Goal: Transaction & Acquisition: Obtain resource

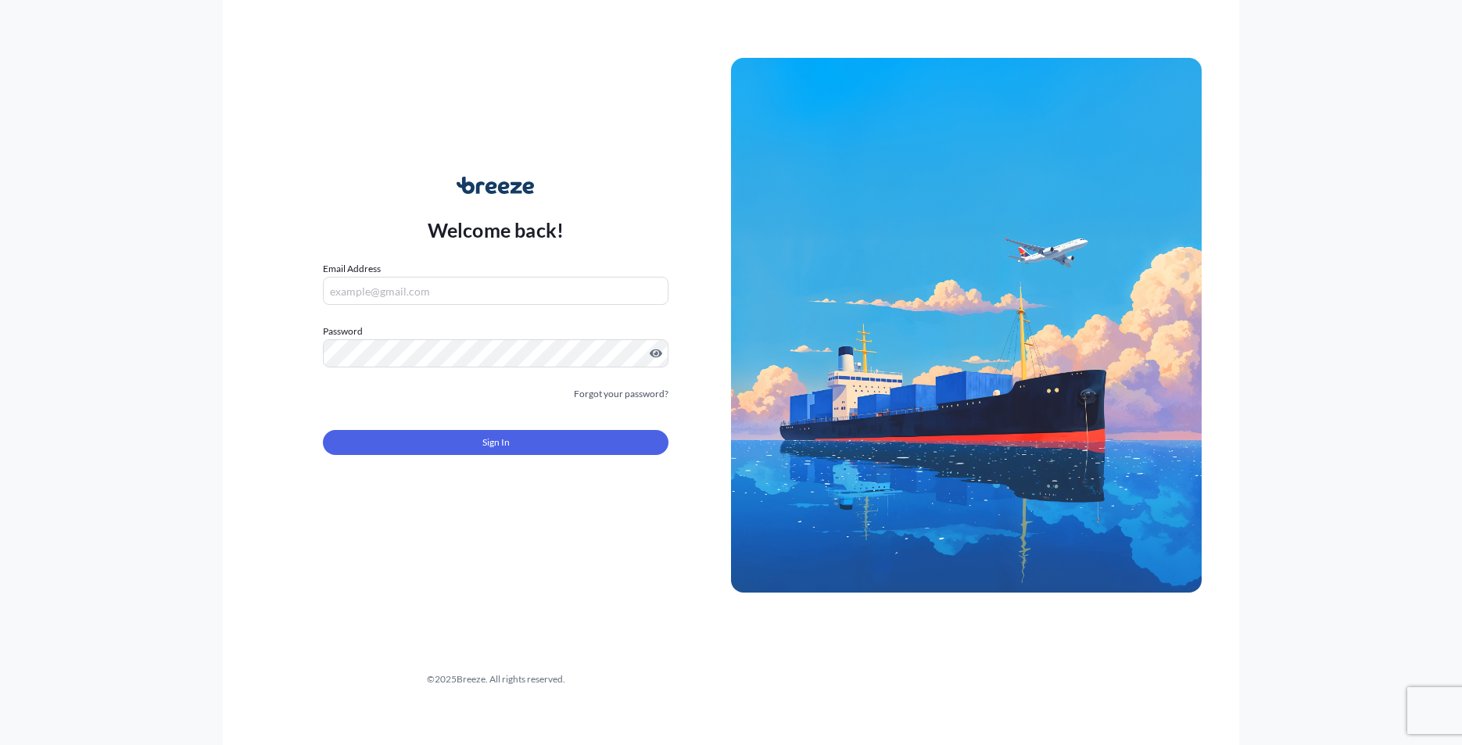
click at [445, 281] on input "Email Address" at bounding box center [496, 291] width 346 height 28
type input "[PERSON_NAME][EMAIL_ADDRESS][DOMAIN_NAME]"
click at [535, 459] on form "Email Address [PERSON_NAME][EMAIL_ADDRESS][DOMAIN_NAME] Please enter a valid em…" at bounding box center [496, 367] width 346 height 213
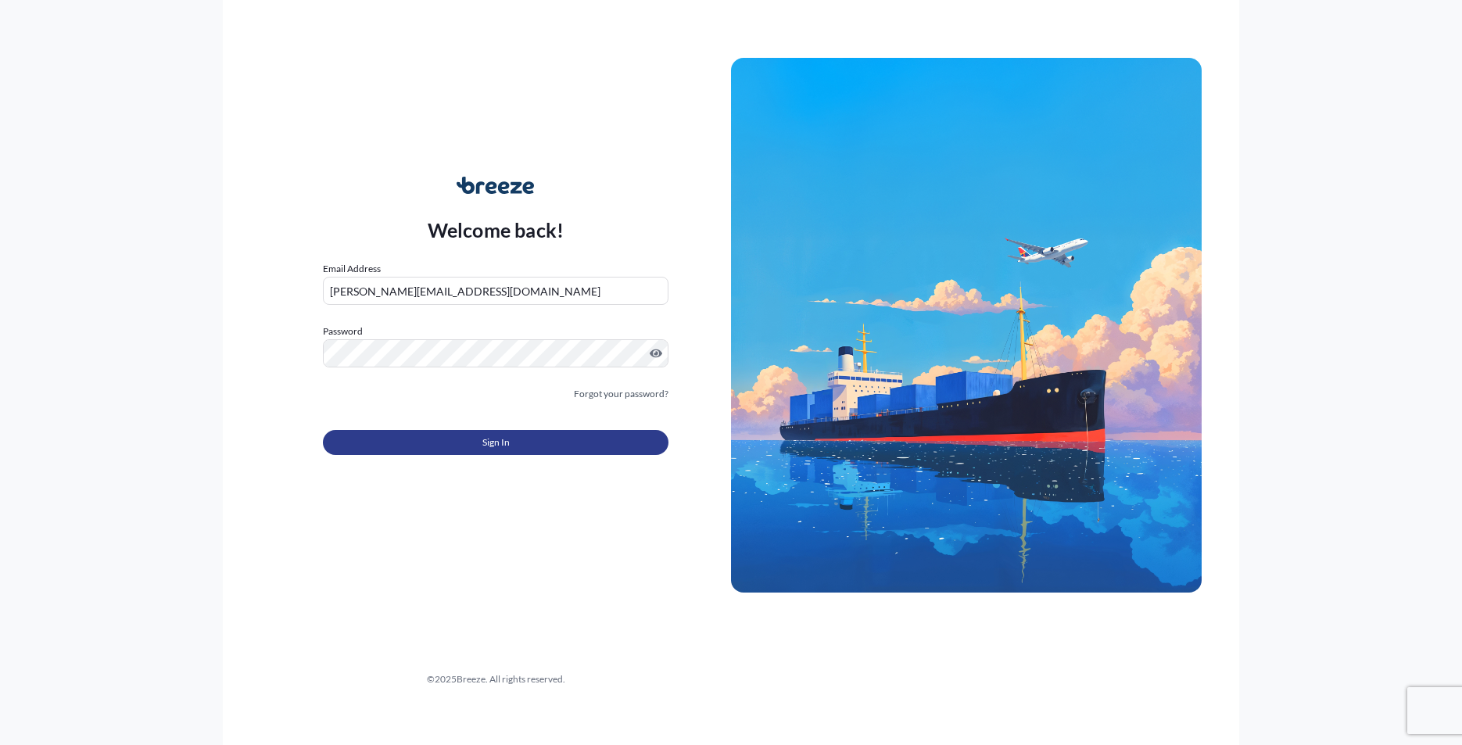
click at [534, 448] on button "Sign In" at bounding box center [496, 442] width 346 height 25
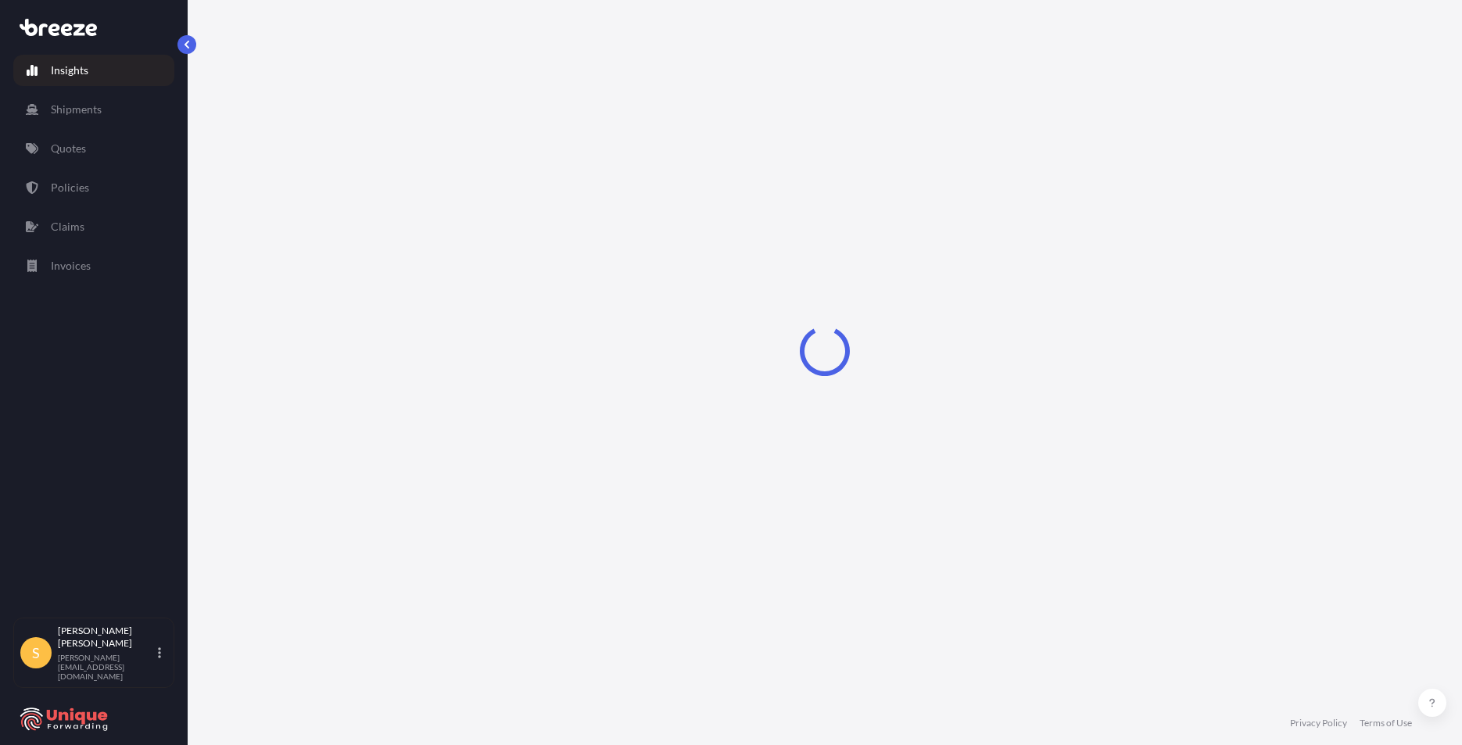
select select "2025"
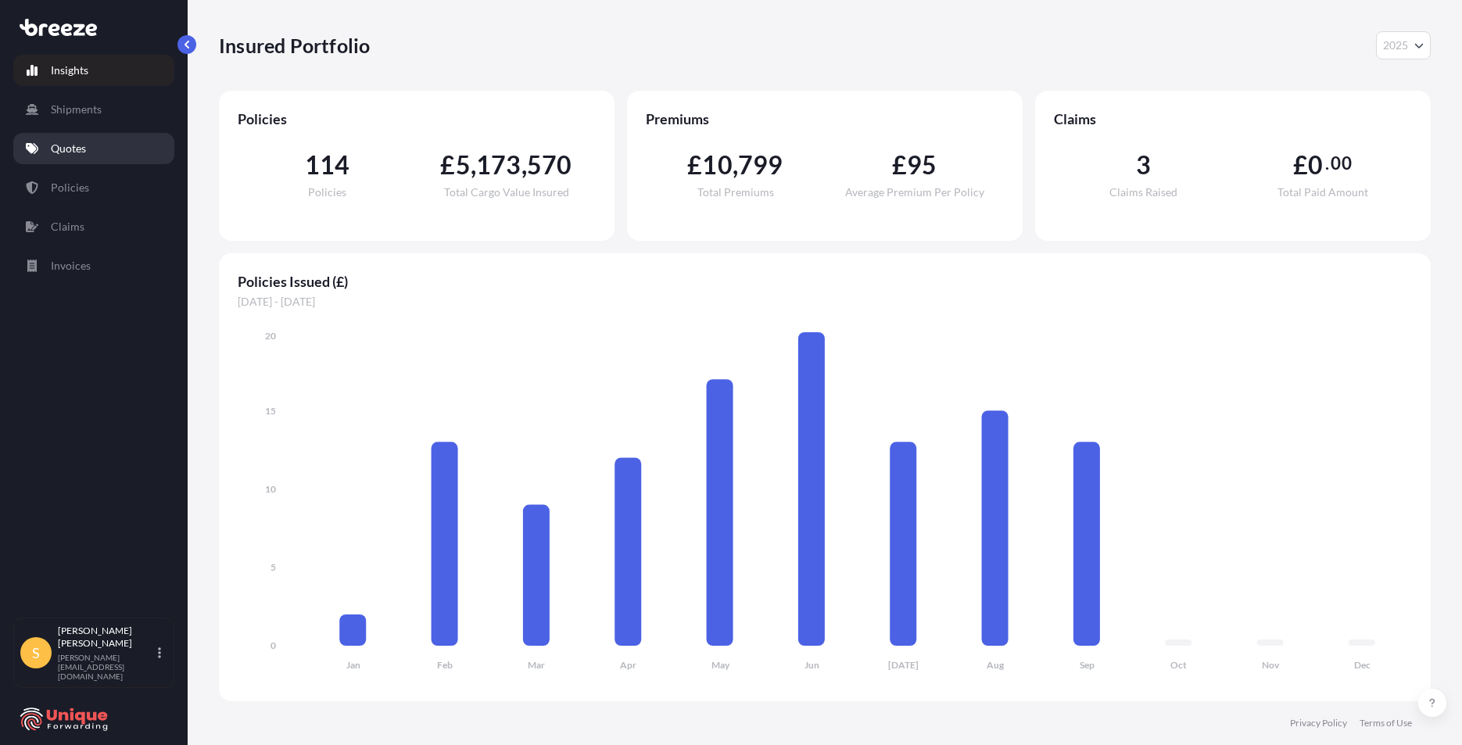
click at [74, 149] on p "Quotes" at bounding box center [68, 149] width 35 height 16
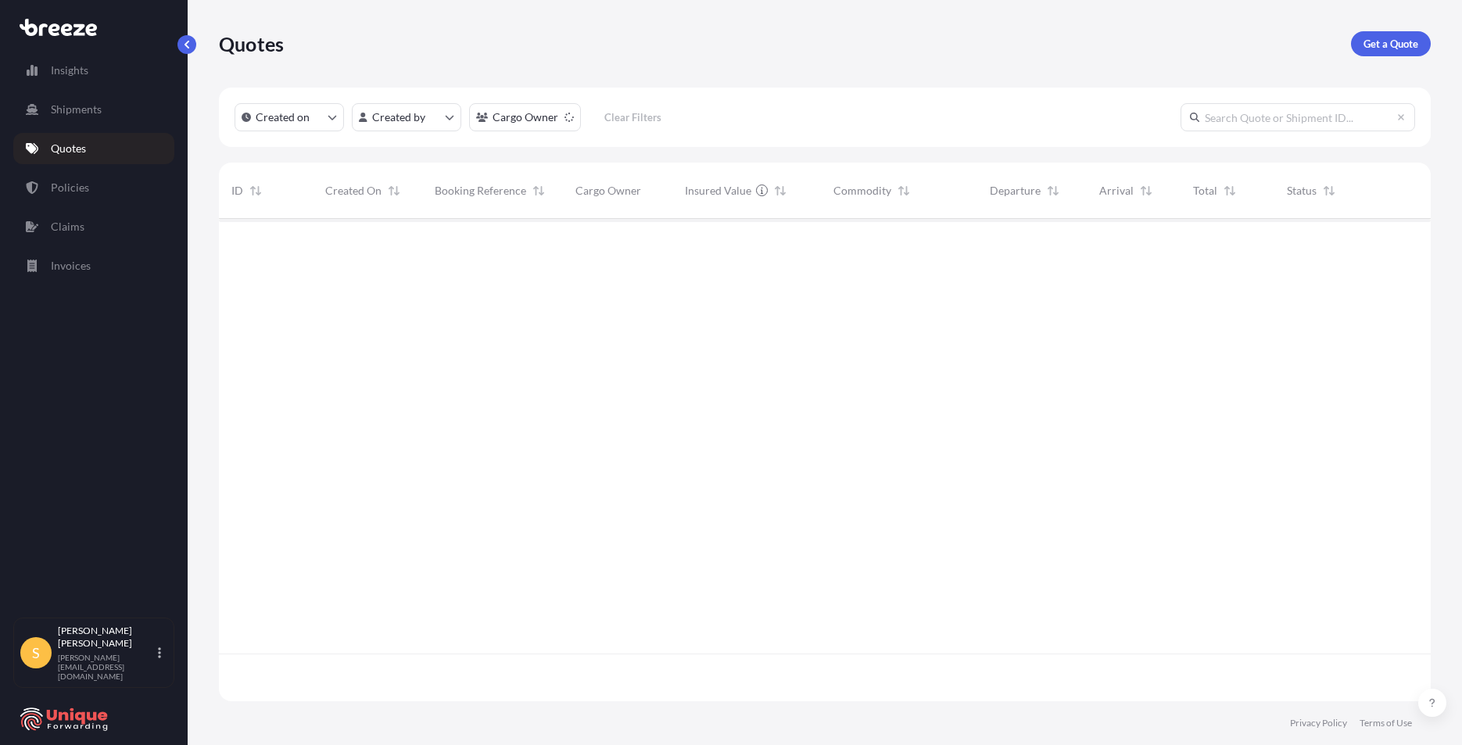
scroll to position [479, 1200]
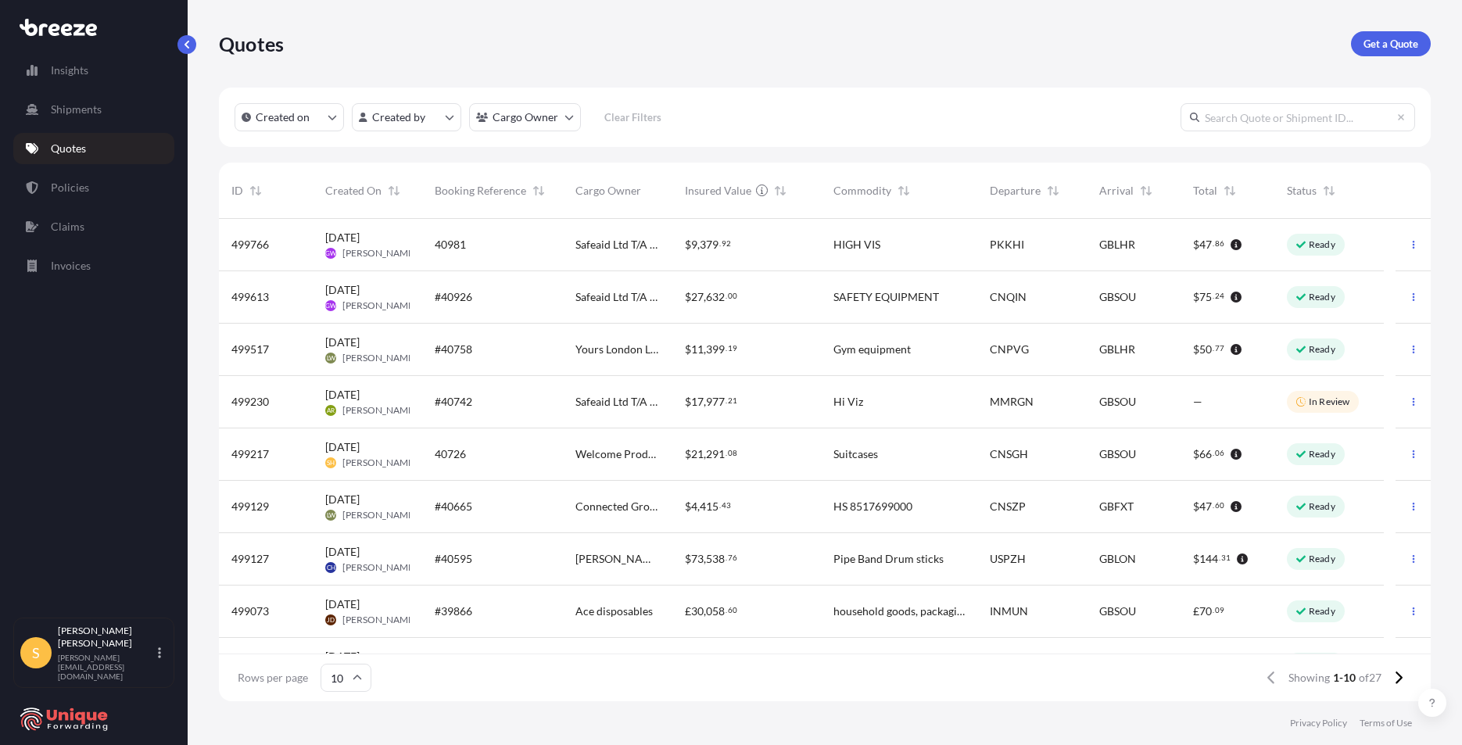
click at [1409, 51] on p "Get a Quote" at bounding box center [1390, 44] width 55 height 16
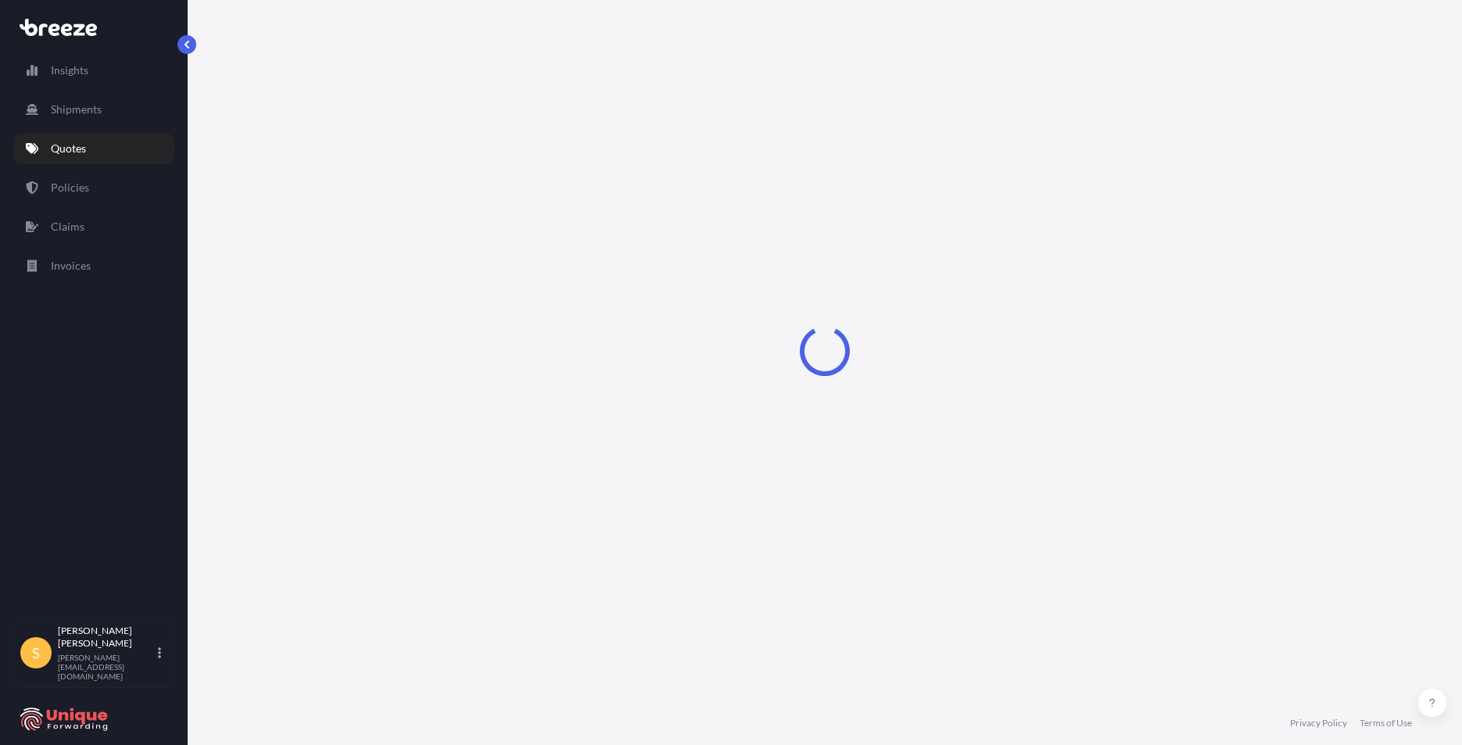
select select "Road"
select select "Sea"
select select "1"
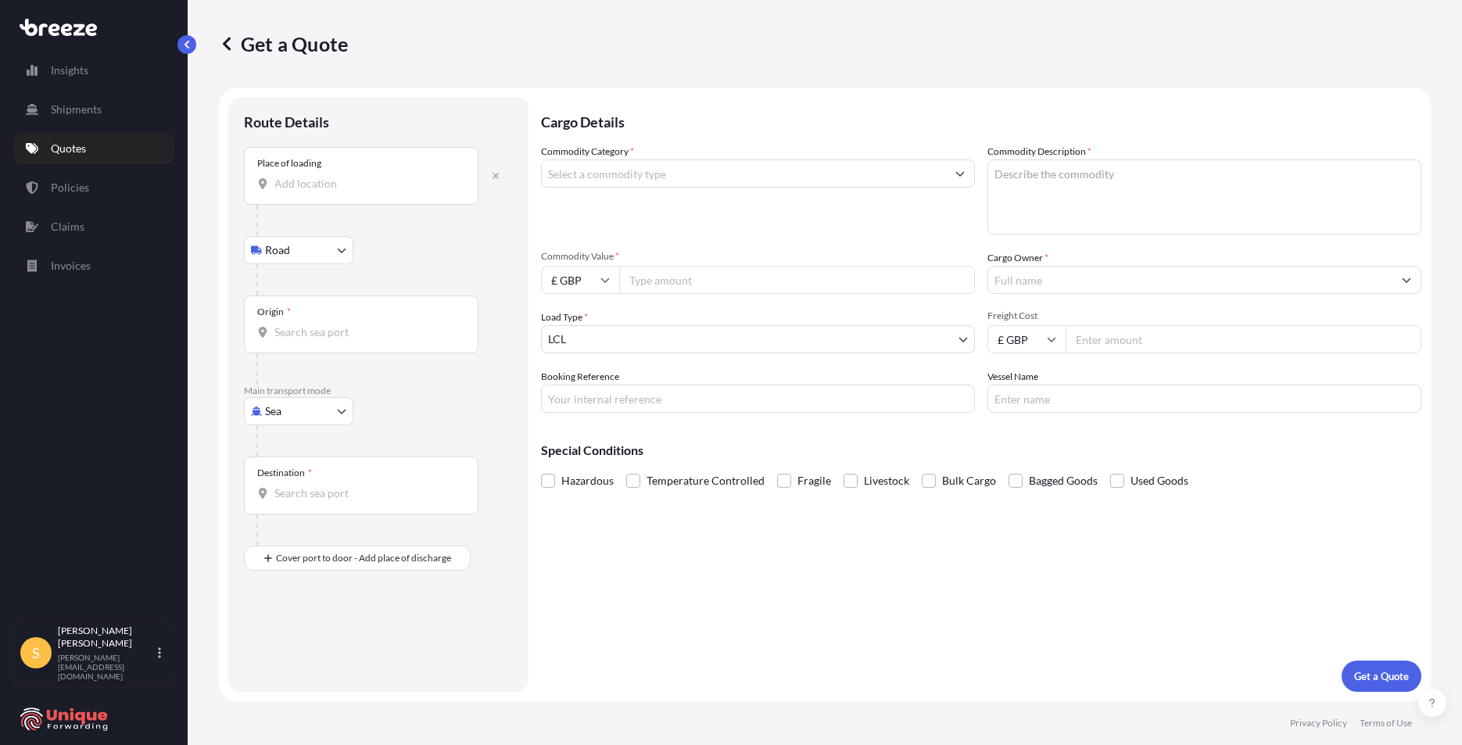
click at [302, 421] on body "Insights Shipments Quotes Policies Claims Invoices S [PERSON_NAME] Hoban [EMAIL…" at bounding box center [731, 372] width 1462 height 745
click at [285, 492] on div "Air" at bounding box center [298, 480] width 97 height 28
select select "Air"
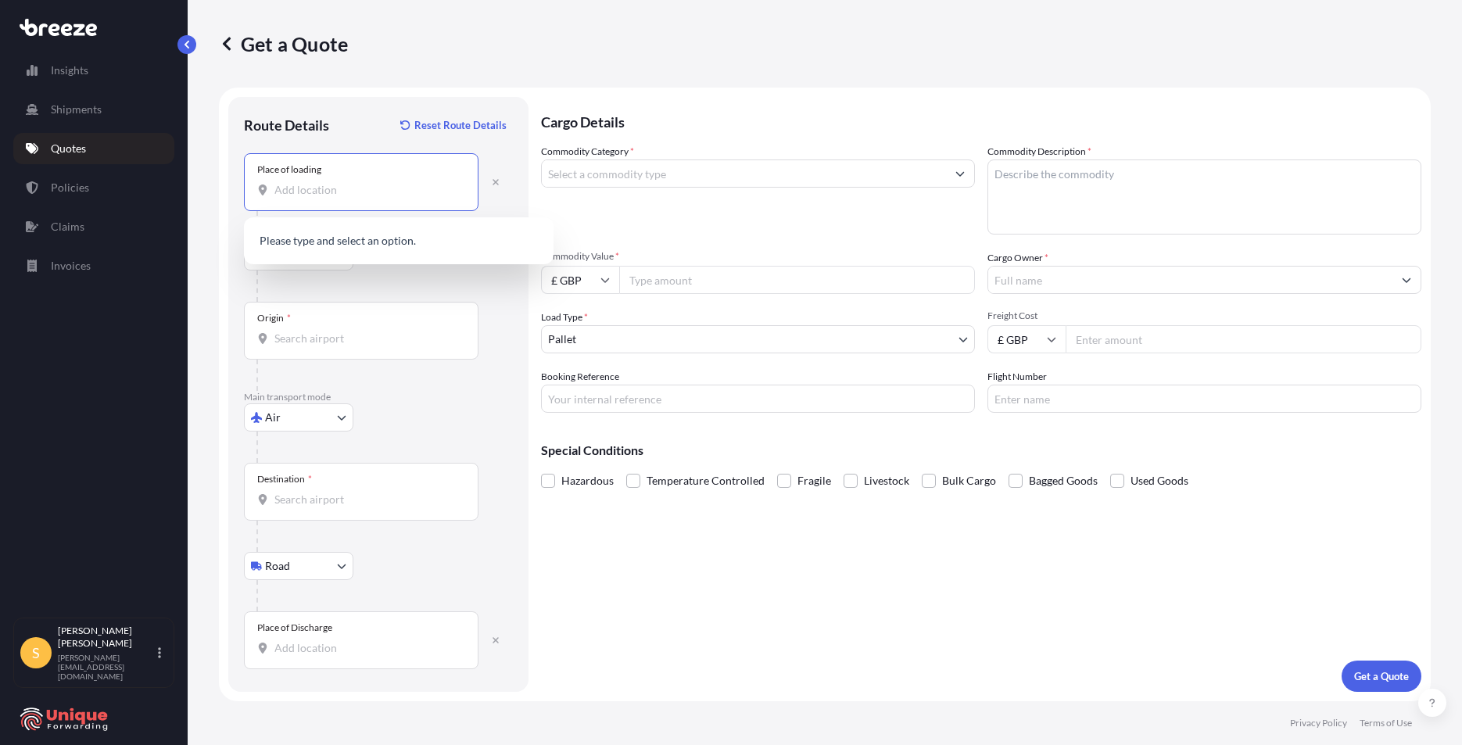
click at [324, 192] on input "Place of loading" at bounding box center [366, 190] width 184 height 16
drag, startPoint x: 312, startPoint y: 191, endPoint x: 363, endPoint y: 251, distance: 78.8
click at [312, 189] on input "Place of loading" at bounding box center [366, 190] width 184 height 16
paste input "[STREET_ADDRESS]"
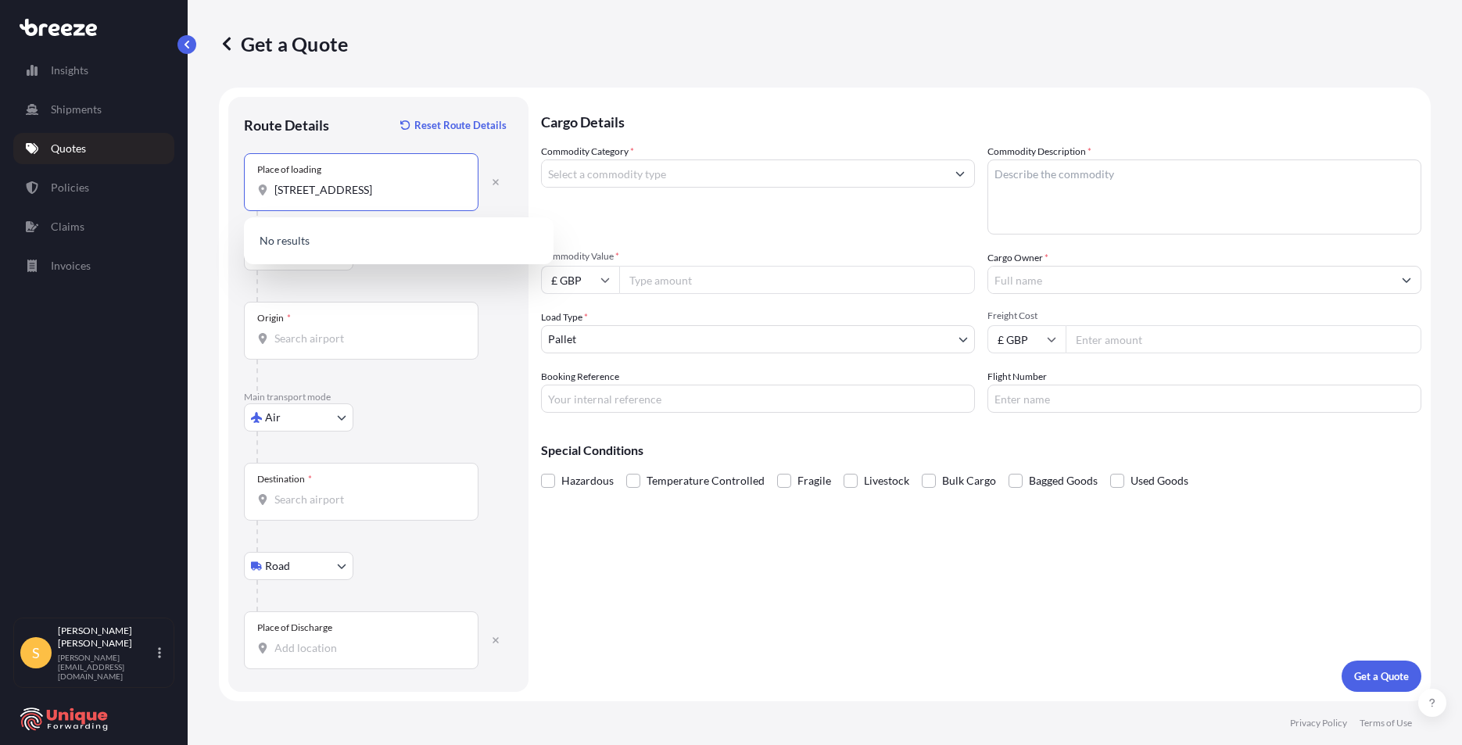
click at [278, 197] on input "[STREET_ADDRESS]" at bounding box center [366, 190] width 184 height 16
drag, startPoint x: 285, startPoint y: 192, endPoint x: 102, endPoint y: 195, distance: 183.7
click at [102, 195] on div "Insights Shipments Quotes Policies Claims Invoices S [PERSON_NAME] Hoban [EMAIL…" at bounding box center [731, 372] width 1462 height 745
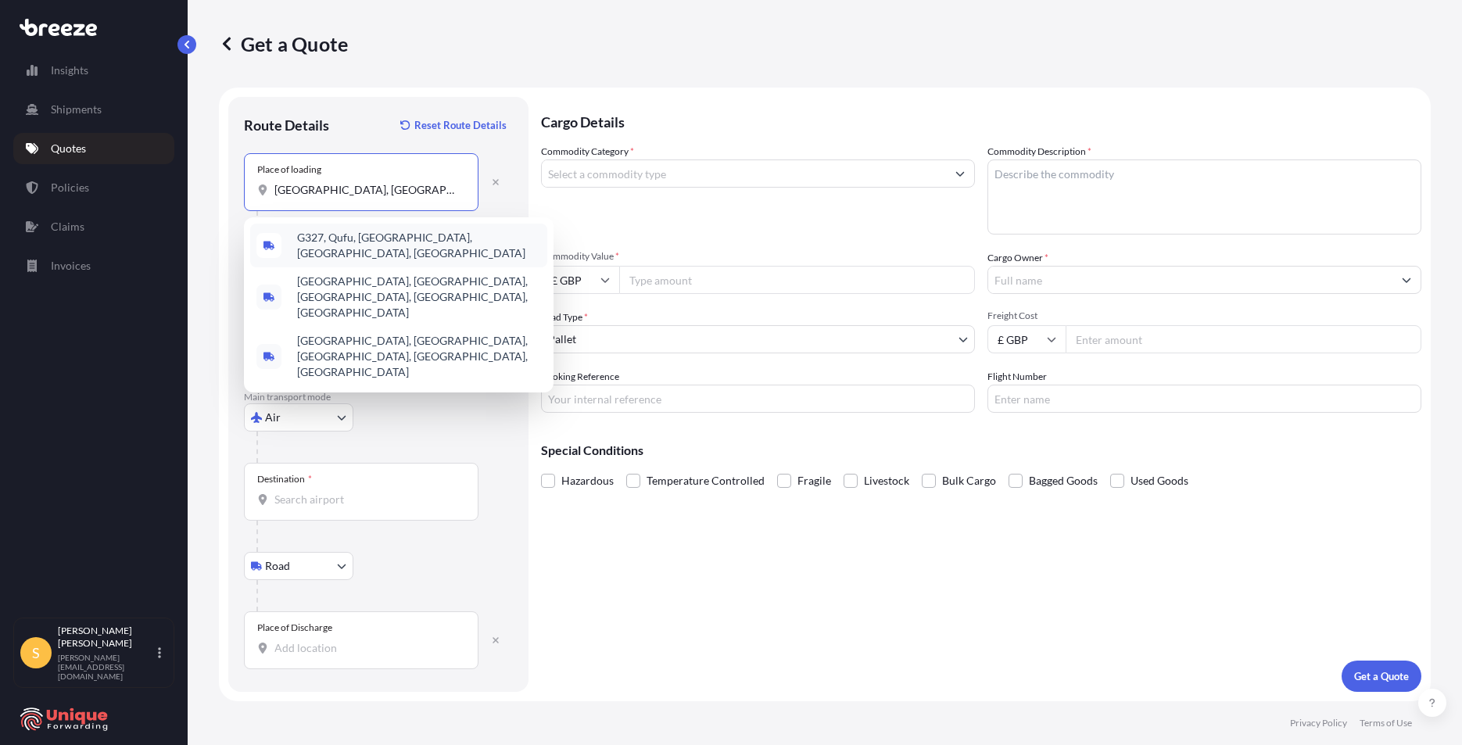
click at [433, 250] on div "G327, Qufu, [GEOGRAPHIC_DATA], [GEOGRAPHIC_DATA], [GEOGRAPHIC_DATA]" at bounding box center [398, 246] width 297 height 44
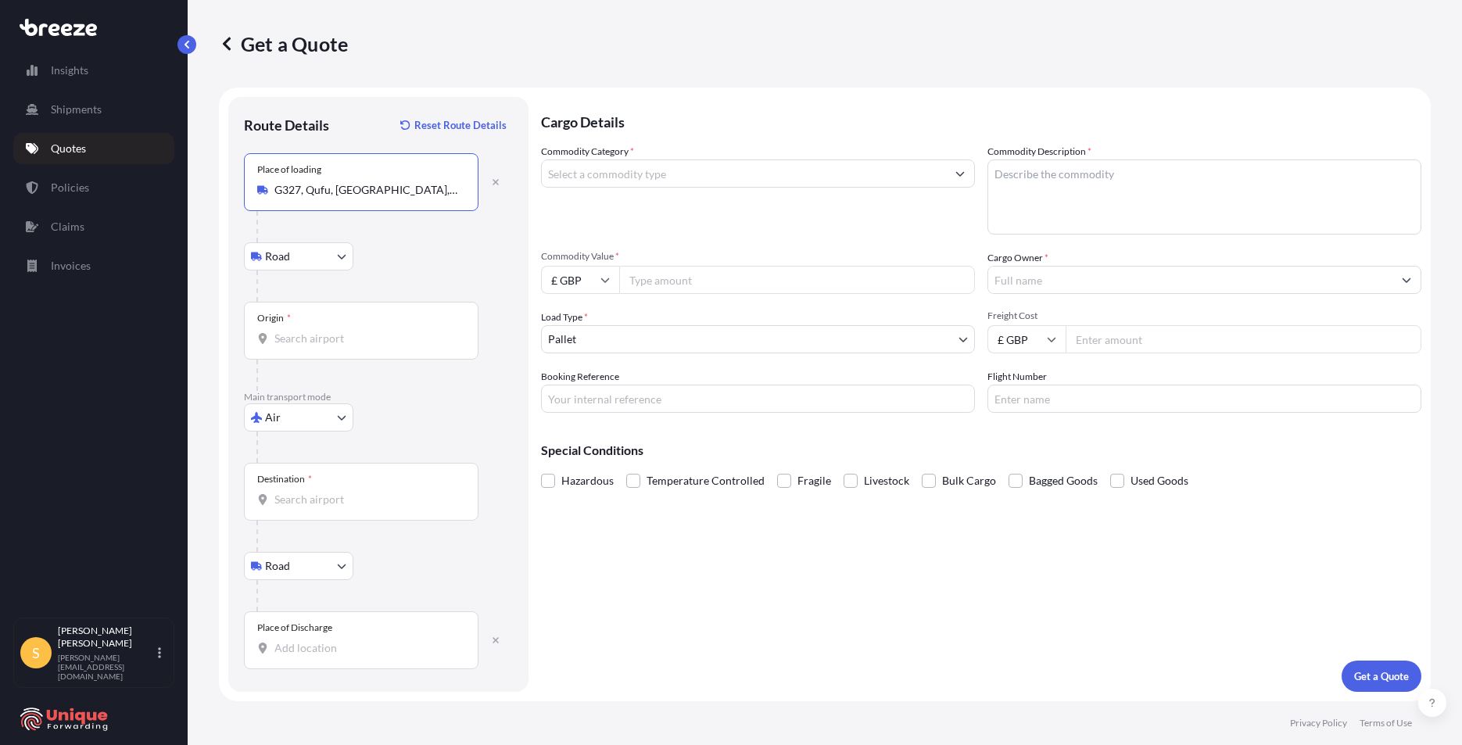
type input "G327, Qufu, [GEOGRAPHIC_DATA], [GEOGRAPHIC_DATA], [GEOGRAPHIC_DATA]"
click at [360, 309] on div "Origin *" at bounding box center [361, 331] width 235 height 58
click at [360, 331] on input "Origin *" at bounding box center [366, 339] width 184 height 16
click at [350, 338] on input "Origin * Please select an origin" at bounding box center [366, 339] width 184 height 16
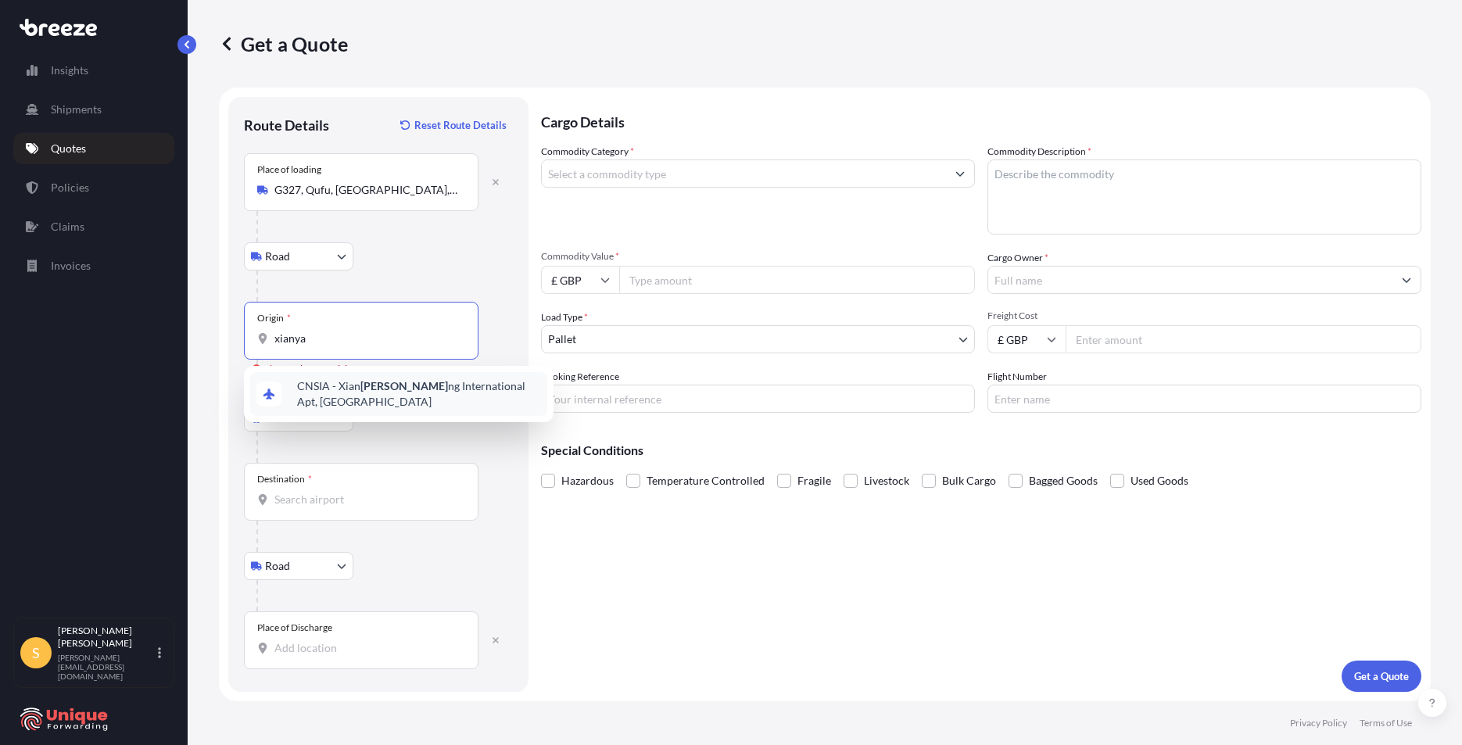
click at [430, 399] on div "CNSIA - Xian Xianya ng International Apt, [GEOGRAPHIC_DATA]" at bounding box center [398, 394] width 297 height 44
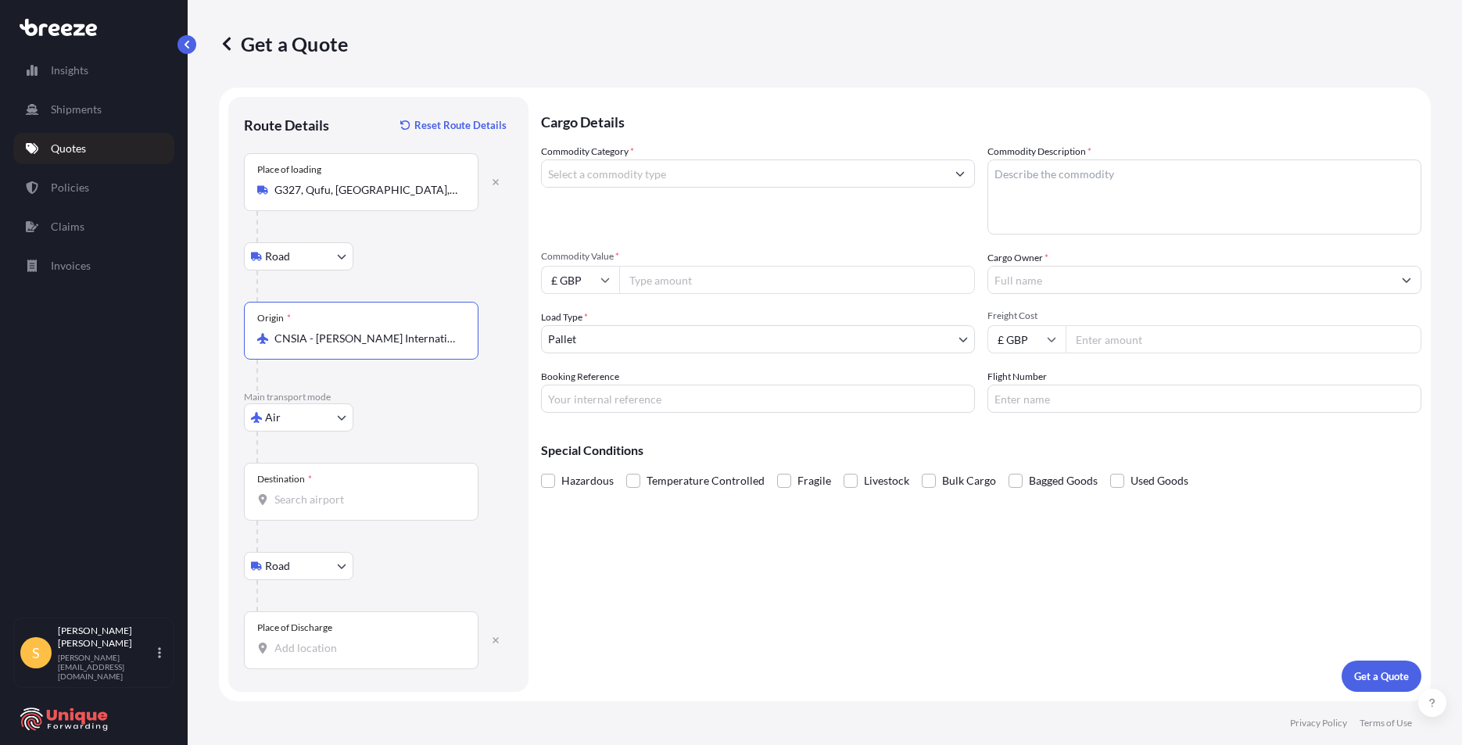
type input "CNSIA - [PERSON_NAME] International Apt, [GEOGRAPHIC_DATA]"
click at [308, 486] on div "Destination *" at bounding box center [361, 492] width 235 height 58
click at [308, 492] on input "Destination *" at bounding box center [366, 500] width 184 height 16
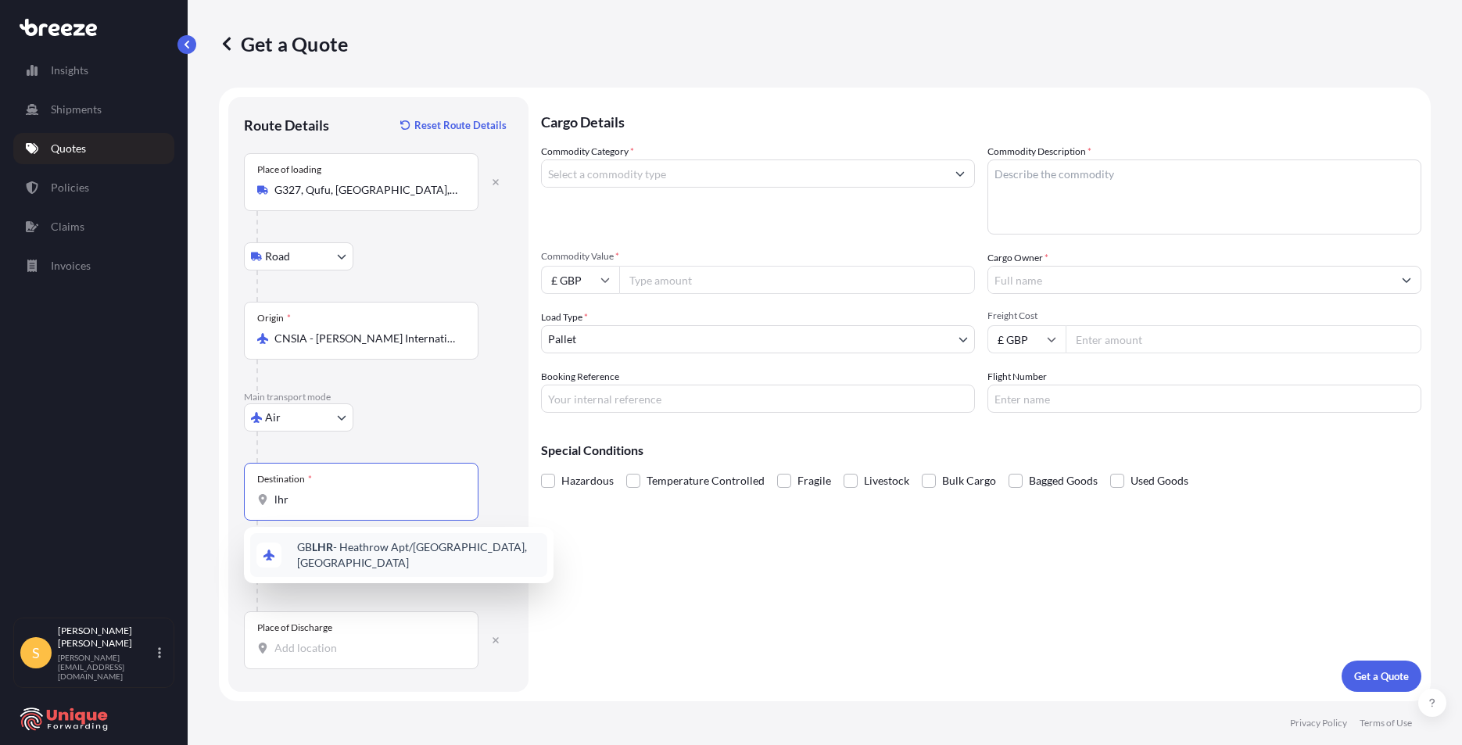
click at [387, 546] on span "GB LHR - Heathrow Apt/[GEOGRAPHIC_DATA], [GEOGRAPHIC_DATA]" at bounding box center [419, 554] width 244 height 31
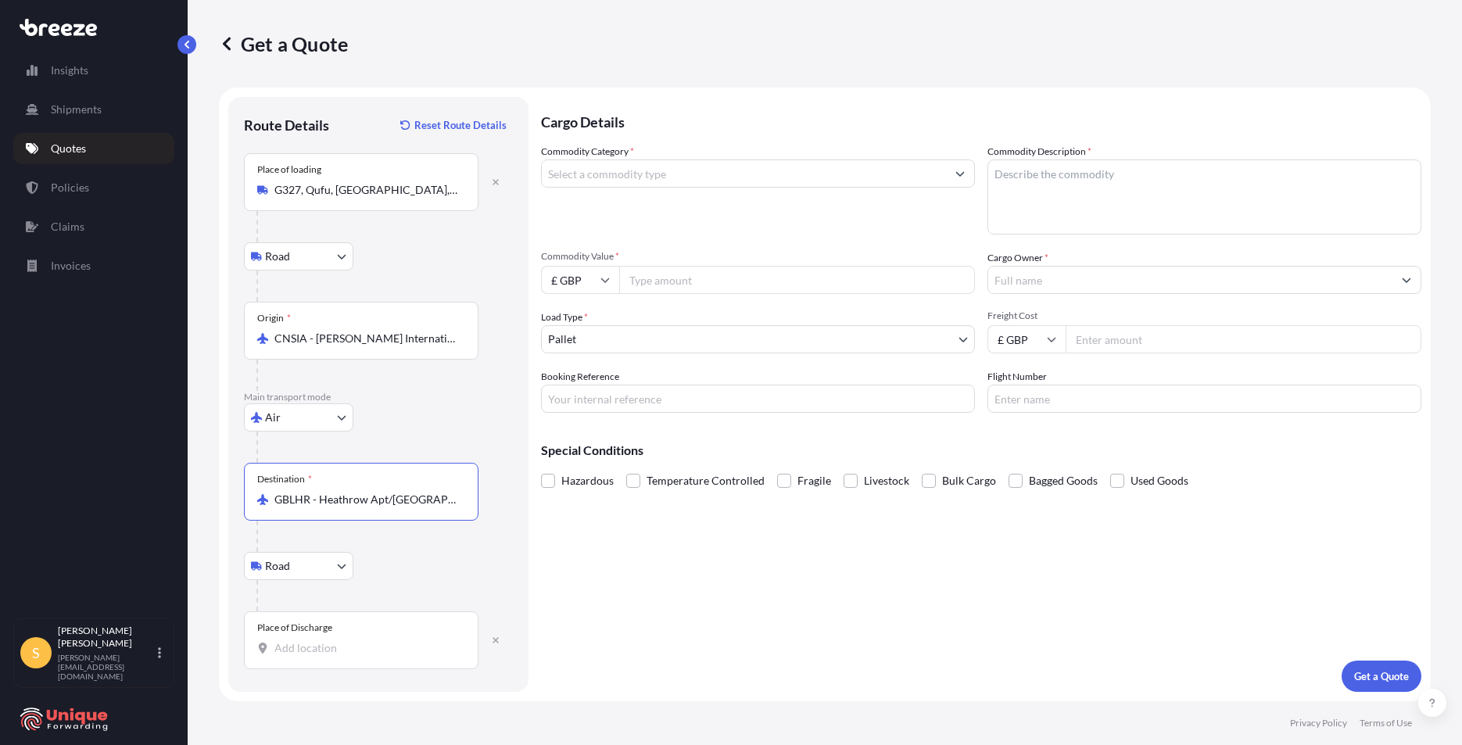
type input "GBLHR - Heathrow Apt/[GEOGRAPHIC_DATA], [GEOGRAPHIC_DATA]"
click at [340, 672] on div "Route Details Reset Route Details Place of loading [GEOGRAPHIC_DATA] Rail Origi…" at bounding box center [378, 395] width 269 height 564
click at [345, 638] on div "Place of Discharge" at bounding box center [361, 640] width 235 height 58
click at [345, 640] on input "Place of Discharge" at bounding box center [366, 648] width 184 height 16
click at [373, 653] on input "Place of Discharge" at bounding box center [366, 648] width 184 height 16
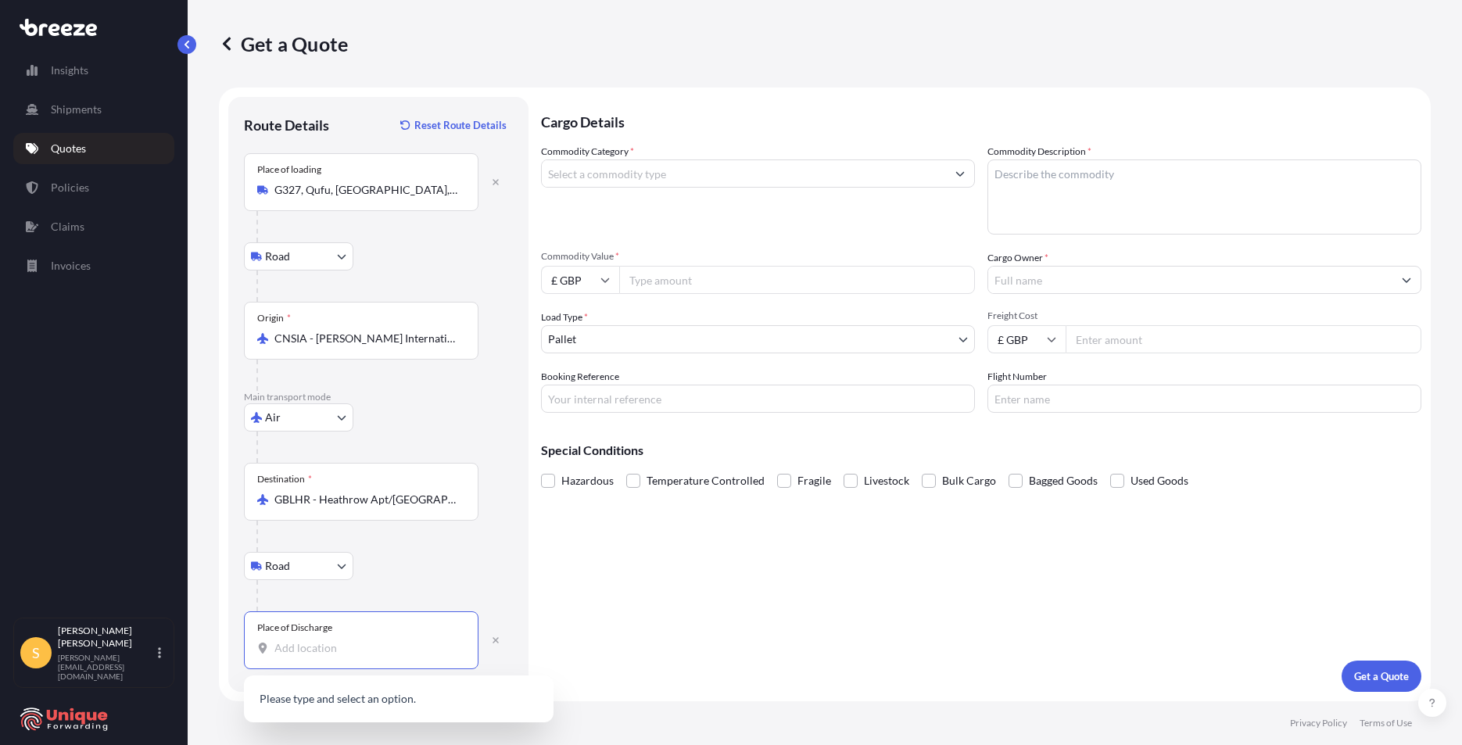
paste input "[STREET_ADDRESS][PERSON_NAME]"
click at [362, 693] on span "[STREET_ADDRESS][PERSON_NAME]" at bounding box center [389, 701] width 184 height 16
type input "[STREET_ADDRESS][PERSON_NAME]"
click at [667, 174] on input "Commodity Category *" at bounding box center [744, 173] width 404 height 28
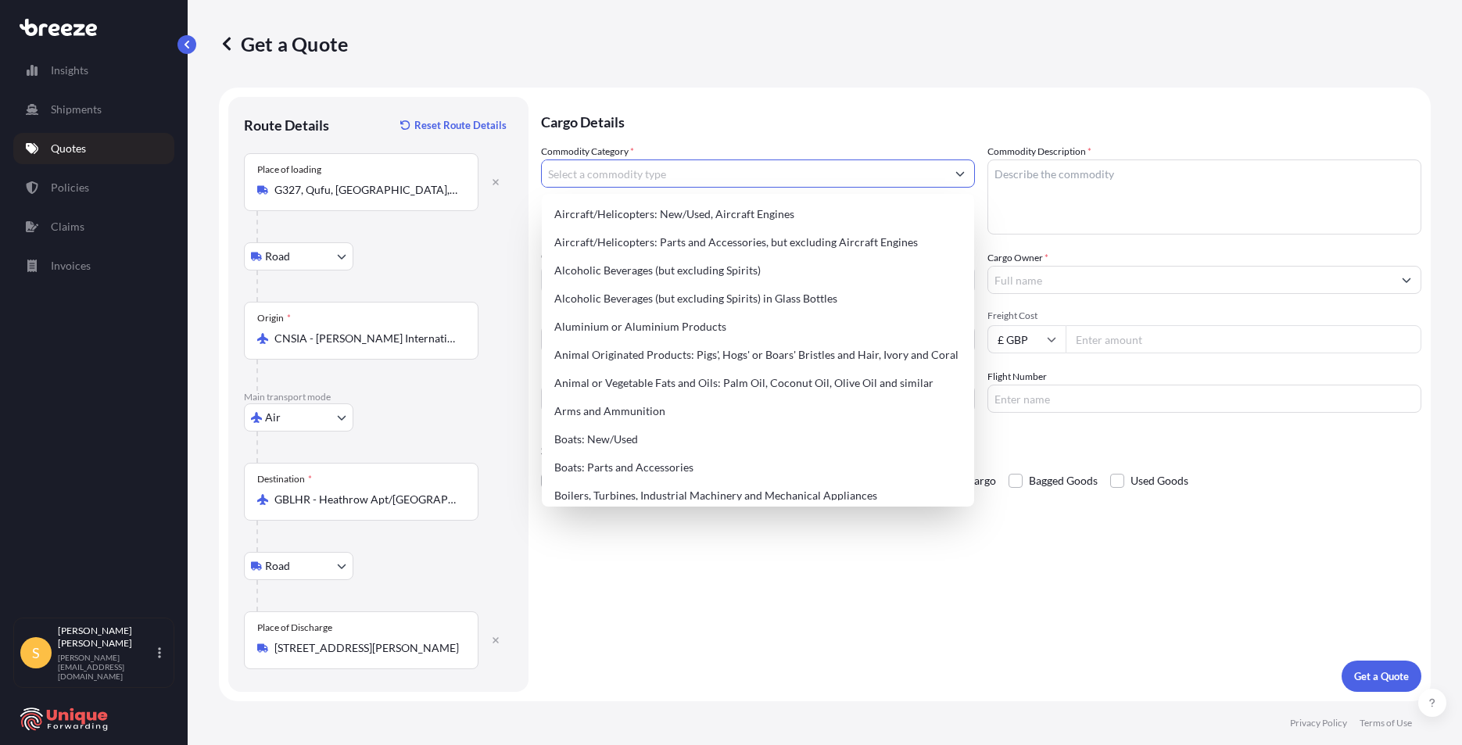
scroll to position [0, 0]
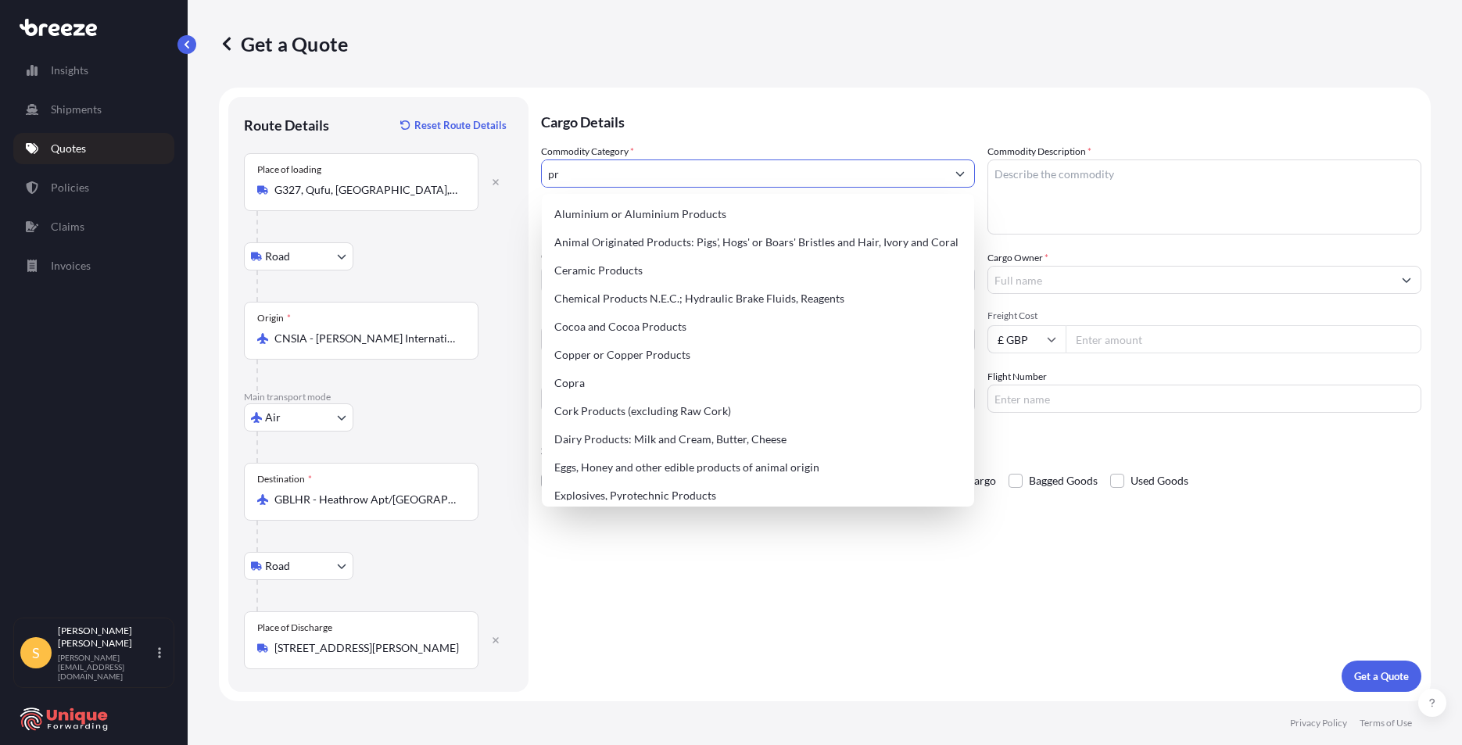
type input "p"
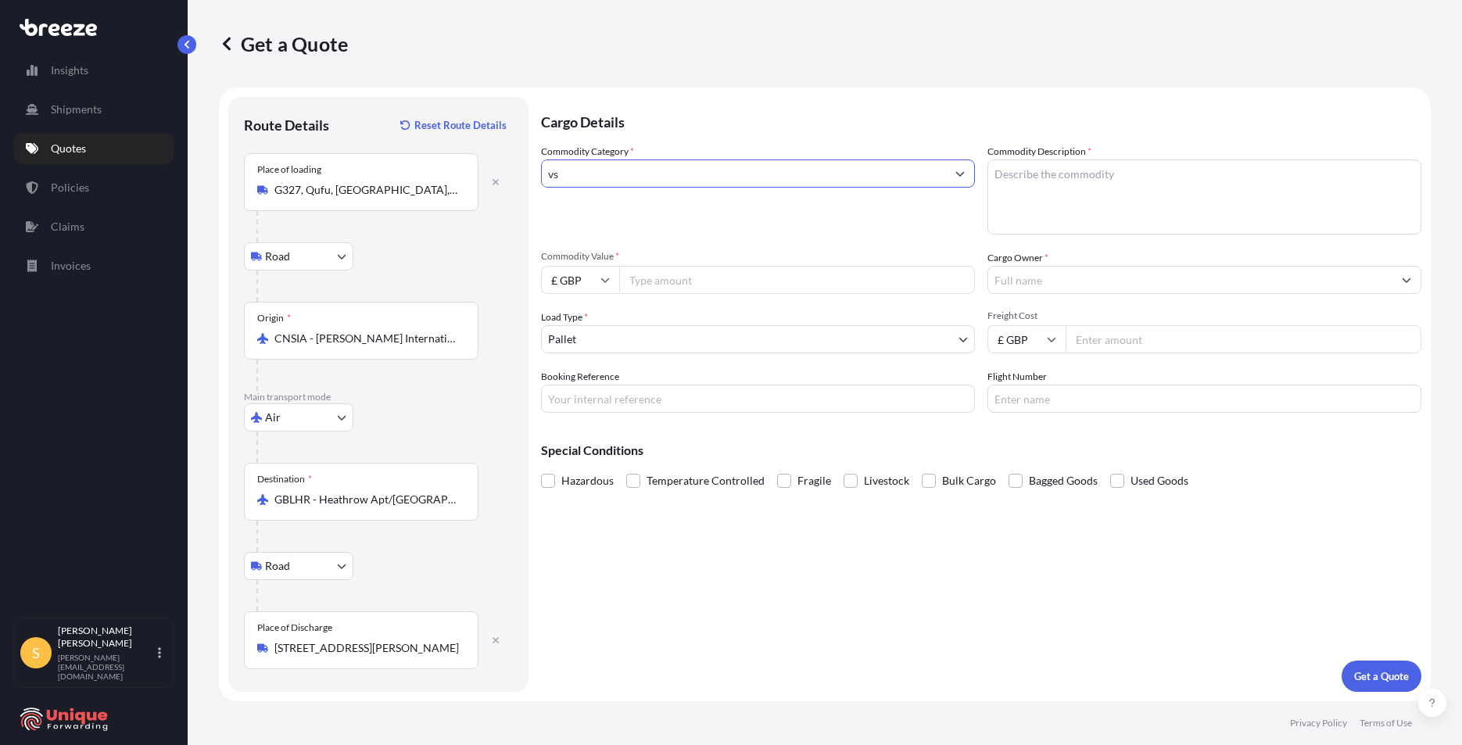
type input "v"
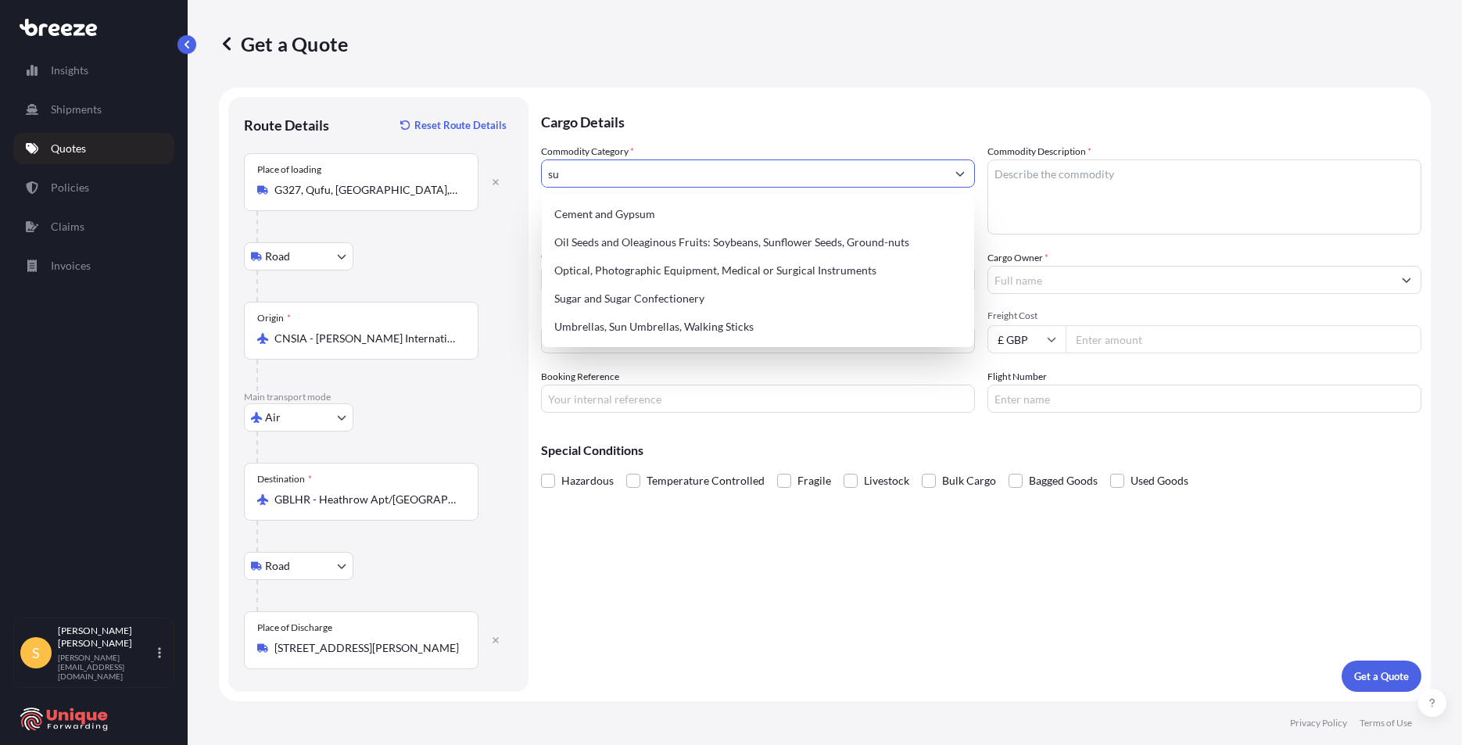
type input "s"
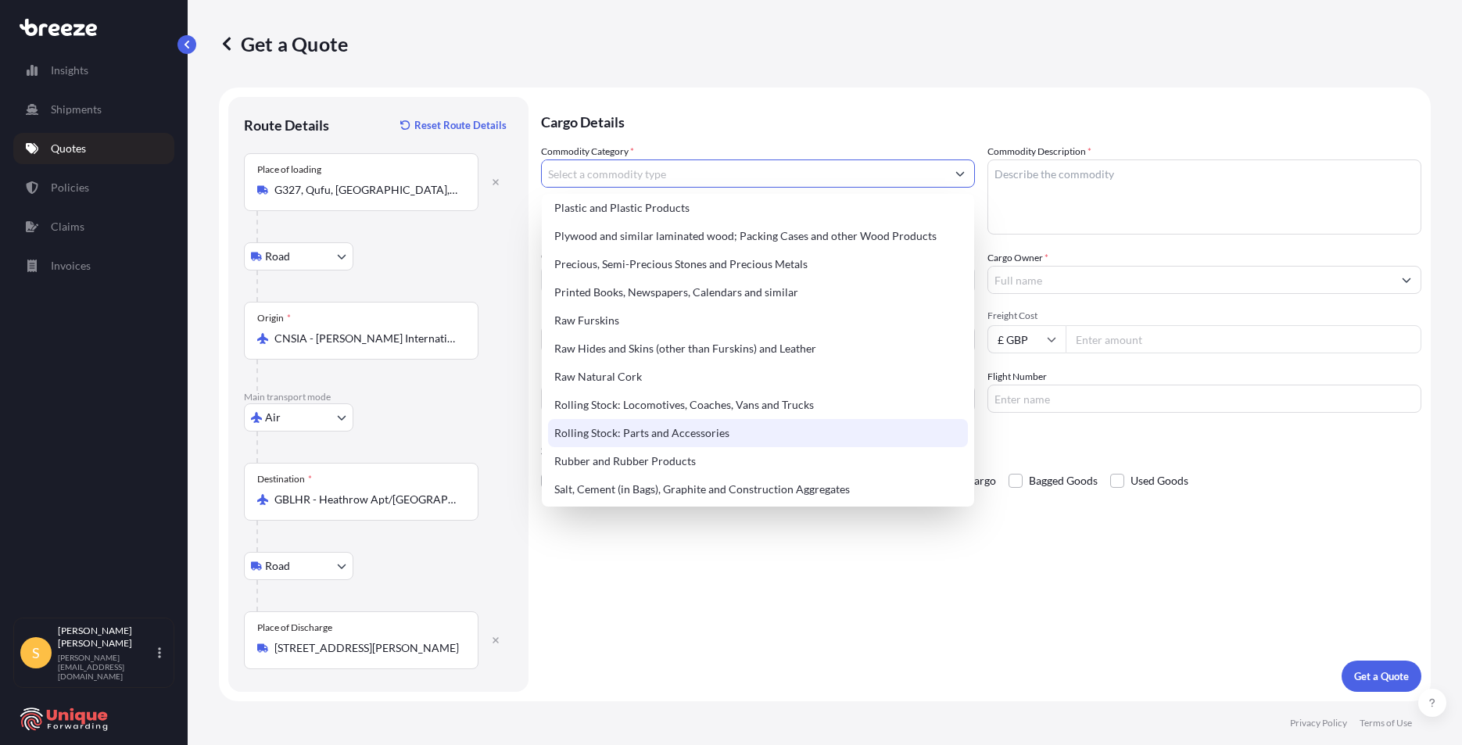
scroll to position [2814, 0]
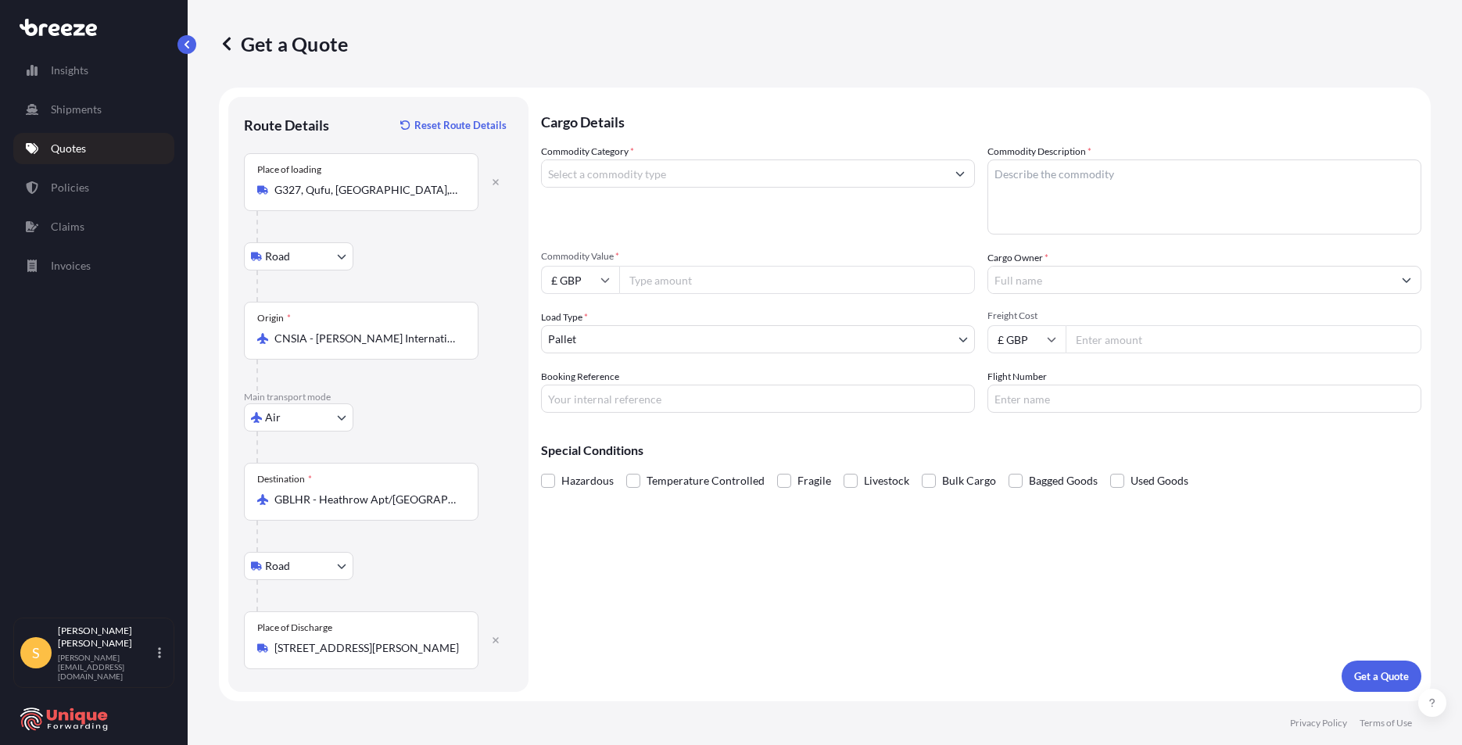
click at [601, 171] on input "Commodity Category *" at bounding box center [744, 173] width 404 height 28
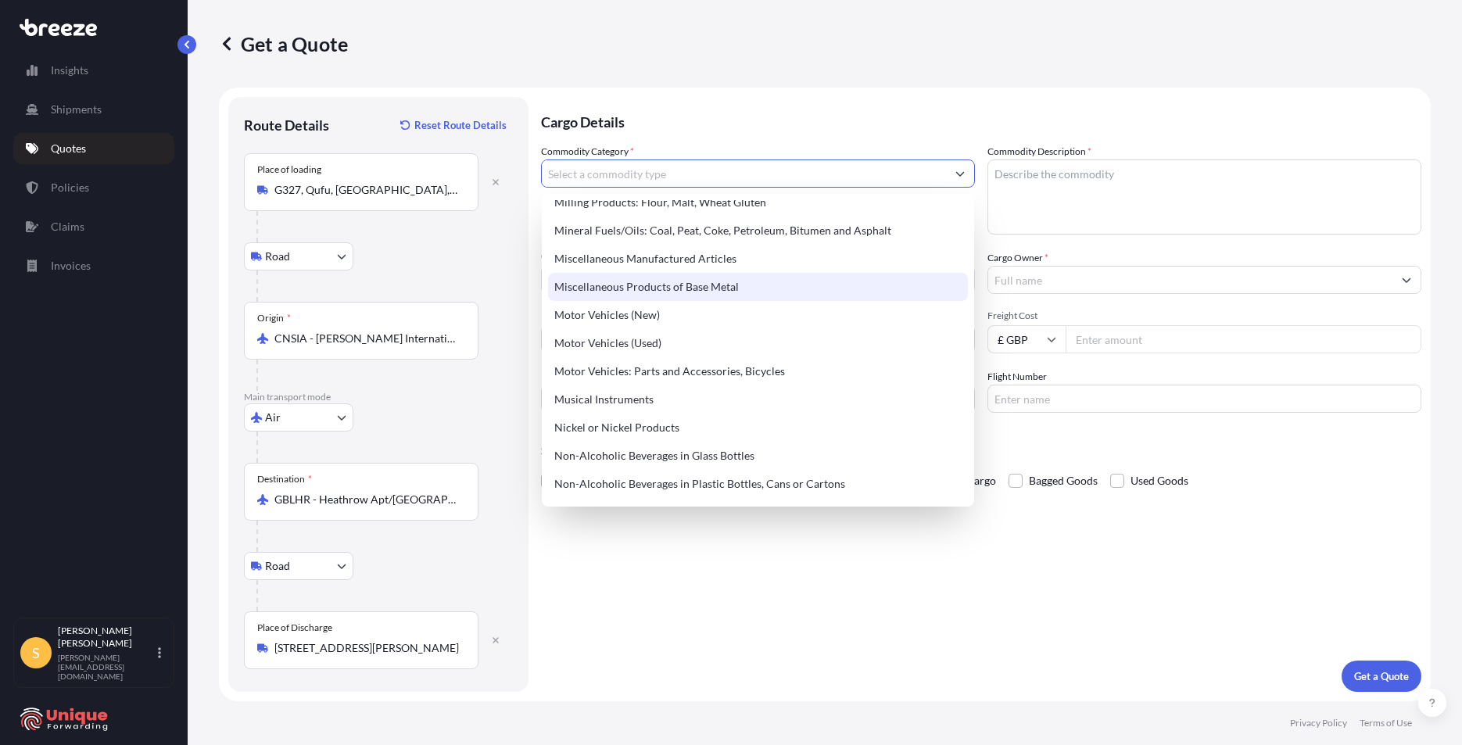
scroll to position [2189, 0]
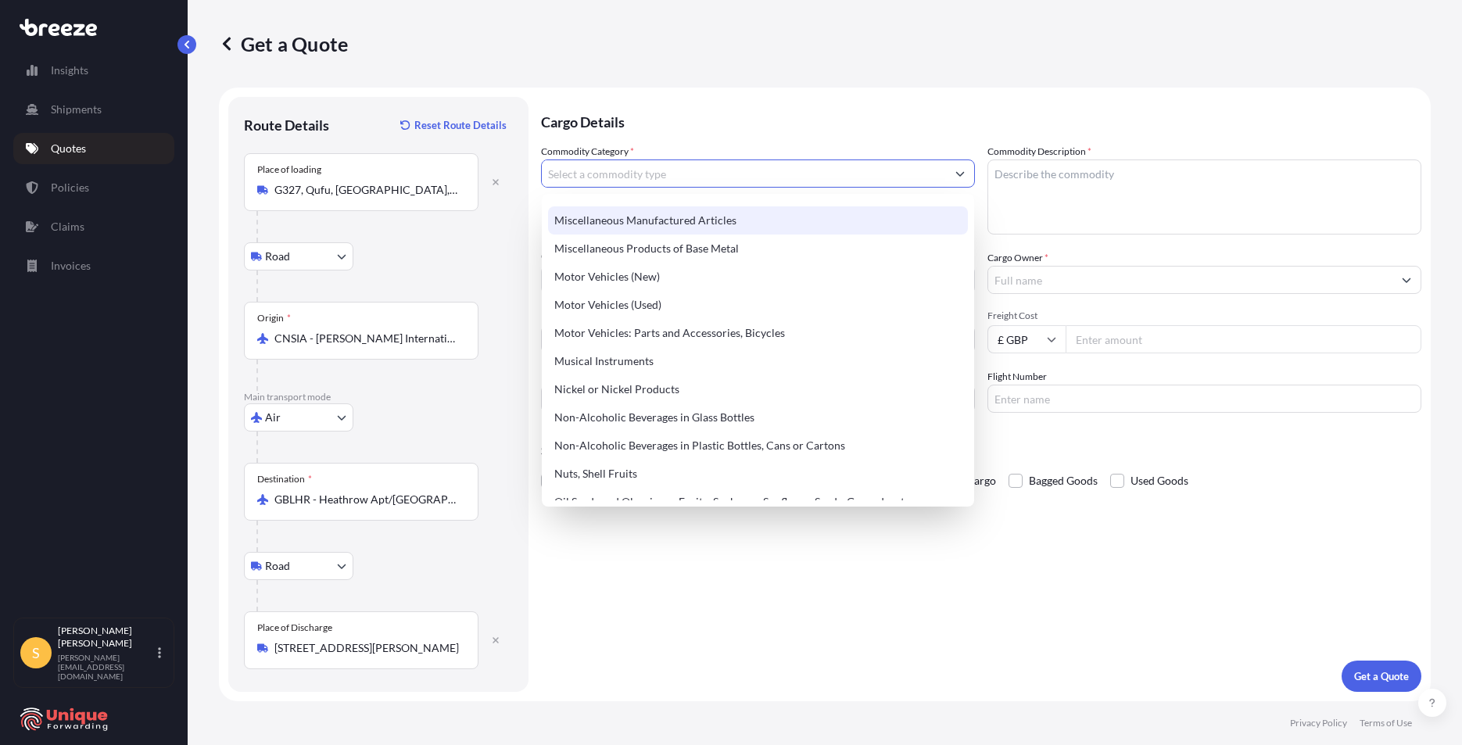
click at [657, 215] on div "Miscellaneous Manufactured Articles" at bounding box center [758, 220] width 420 height 28
type input "Miscellaneous Manufactured Articles"
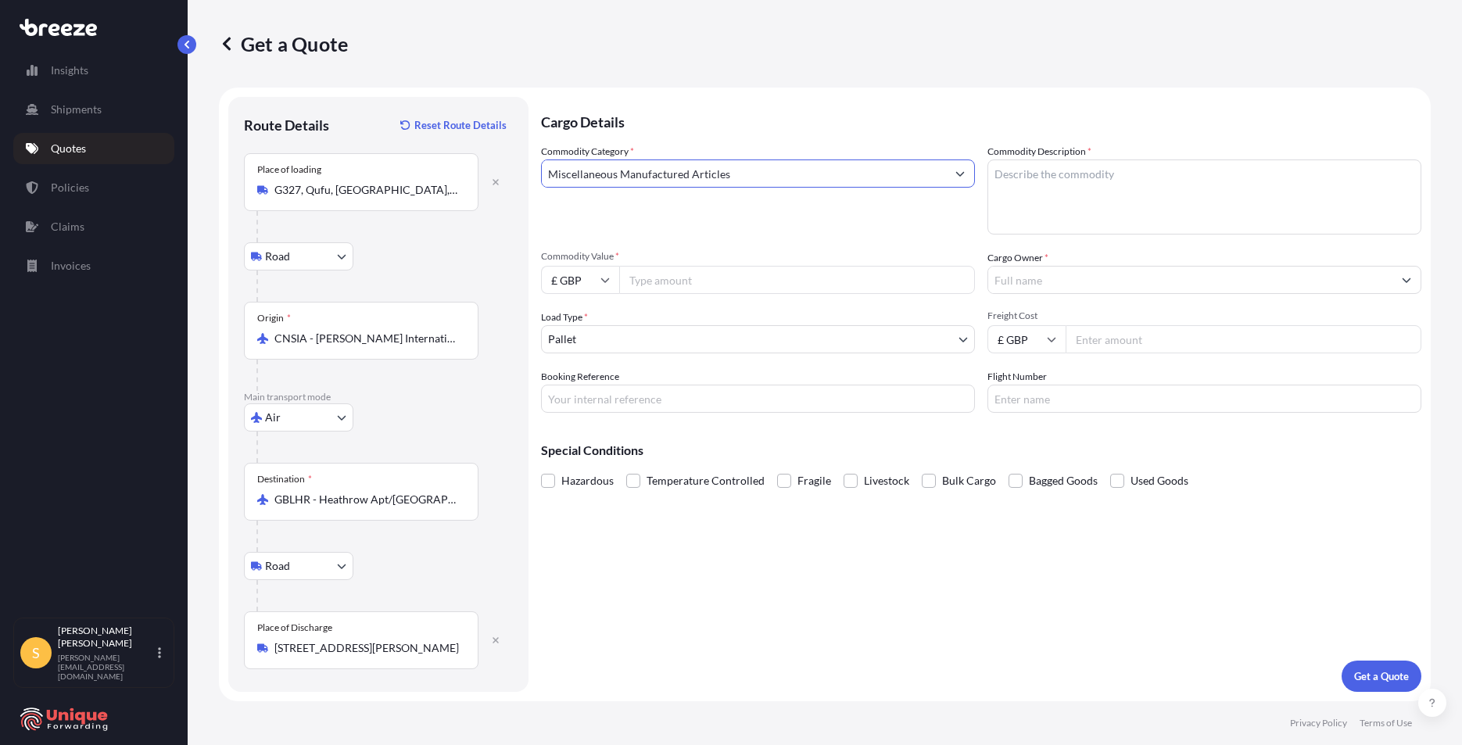
click at [1083, 200] on textarea "Commodity Description *" at bounding box center [1204, 196] width 434 height 75
type textarea "vitamins product"
click at [687, 281] on input "Commodity Value *" at bounding box center [797, 280] width 356 height 28
type input "6089"
click at [1026, 285] on input "Cargo Owner *" at bounding box center [1190, 280] width 404 height 28
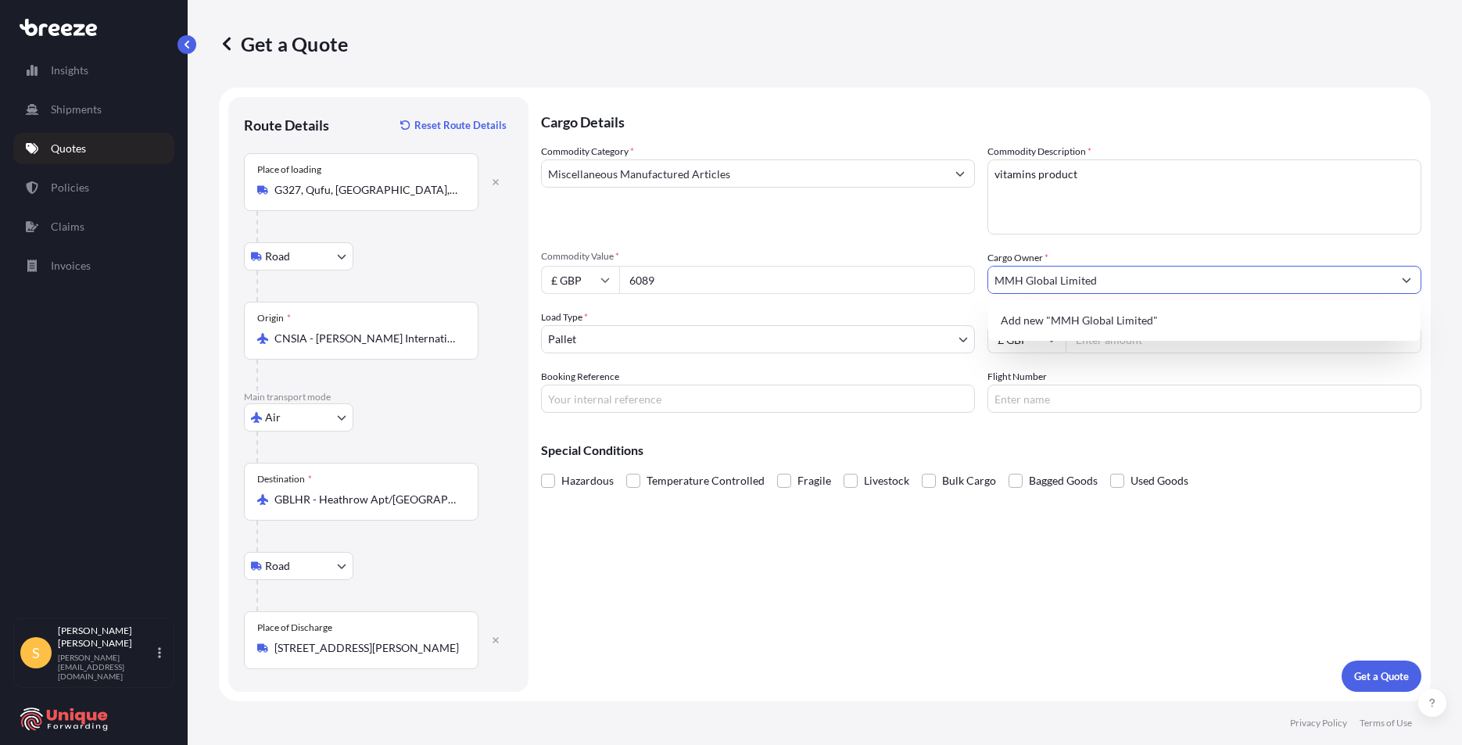
type input "MMH Global Limited"
click at [1155, 396] on input "Flight Number" at bounding box center [1204, 399] width 434 height 28
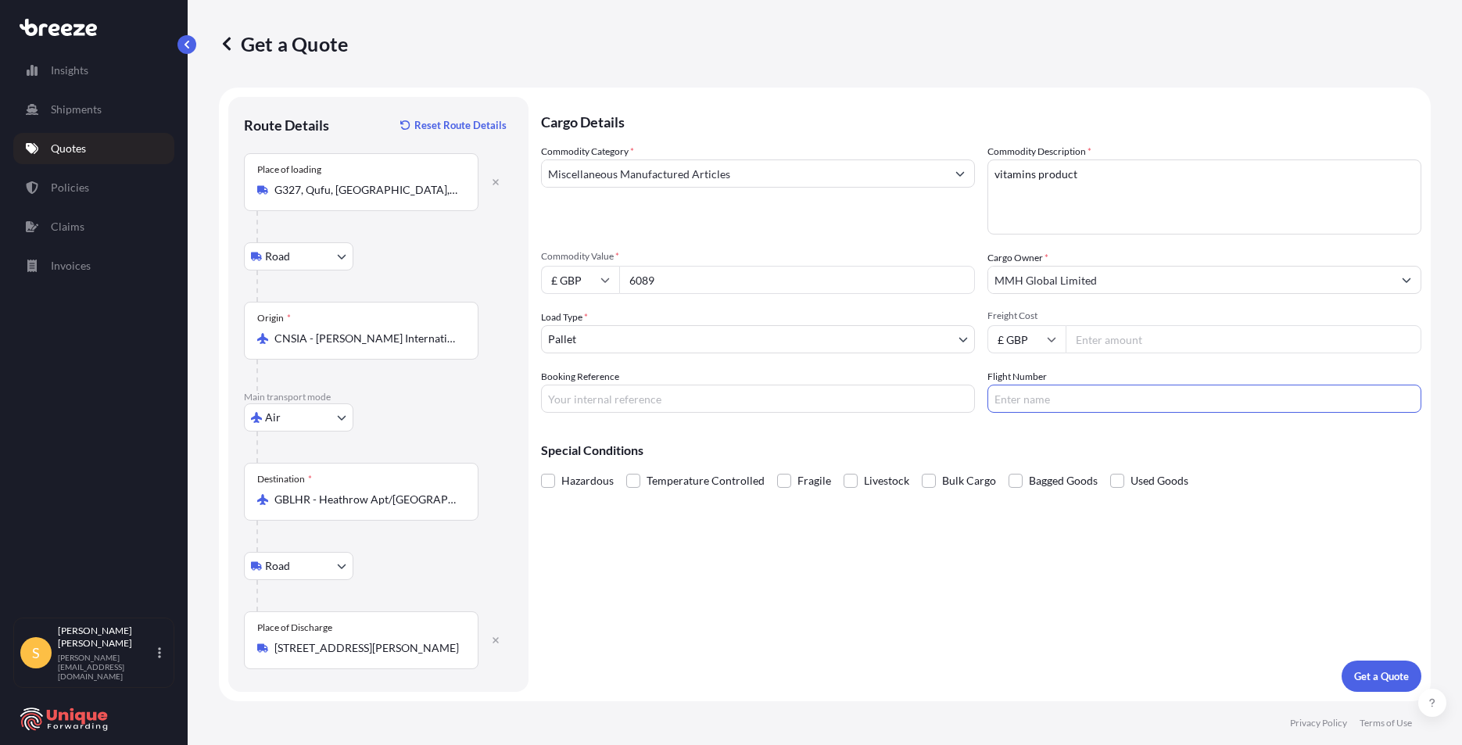
click at [1141, 340] on input "Freight Cost" at bounding box center [1244, 339] width 356 height 28
type input "1780"
click at [632, 392] on input "Booking Reference" at bounding box center [758, 399] width 434 height 28
type input "40992"
click at [1357, 672] on p "Get a Quote" at bounding box center [1381, 676] width 55 height 16
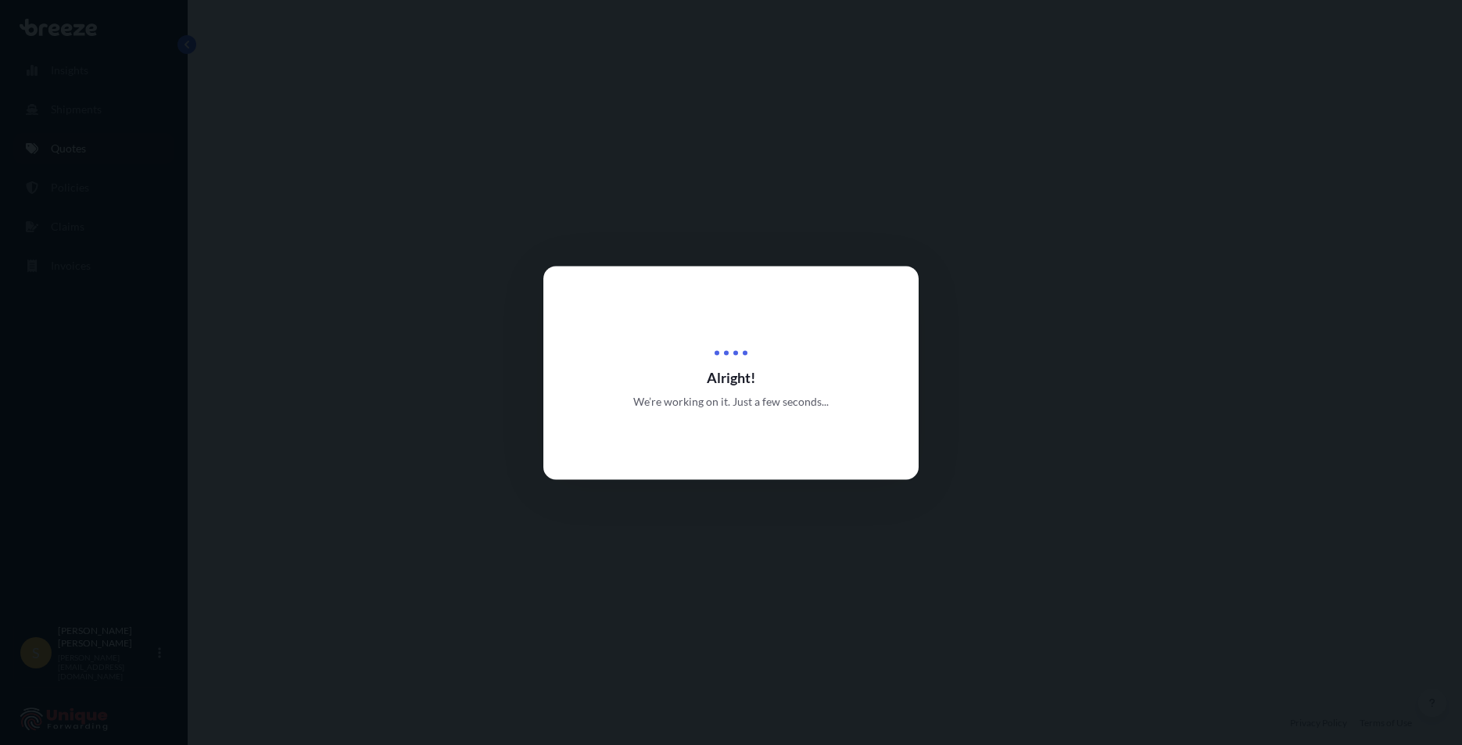
select select "Road"
select select "Air"
select select "Road"
select select "1"
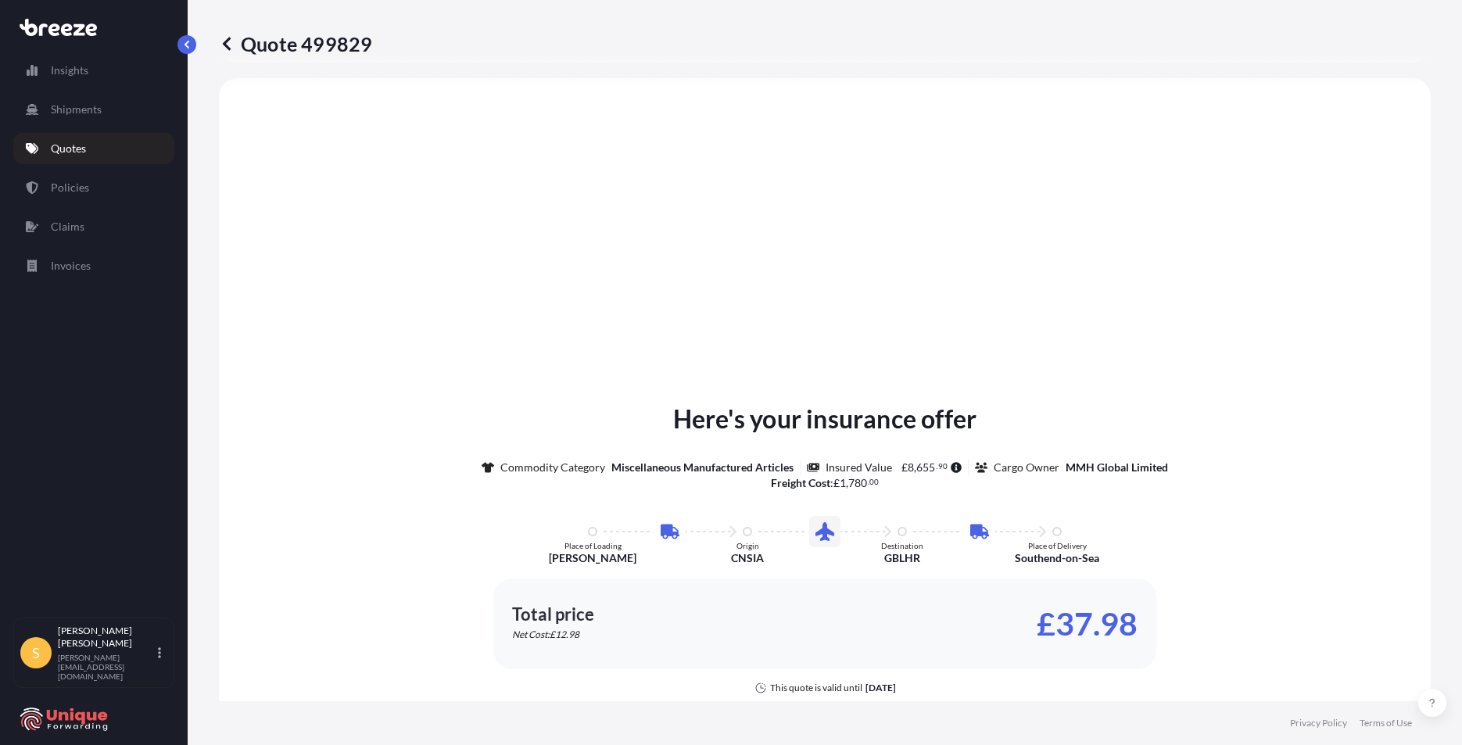
scroll to position [860, 0]
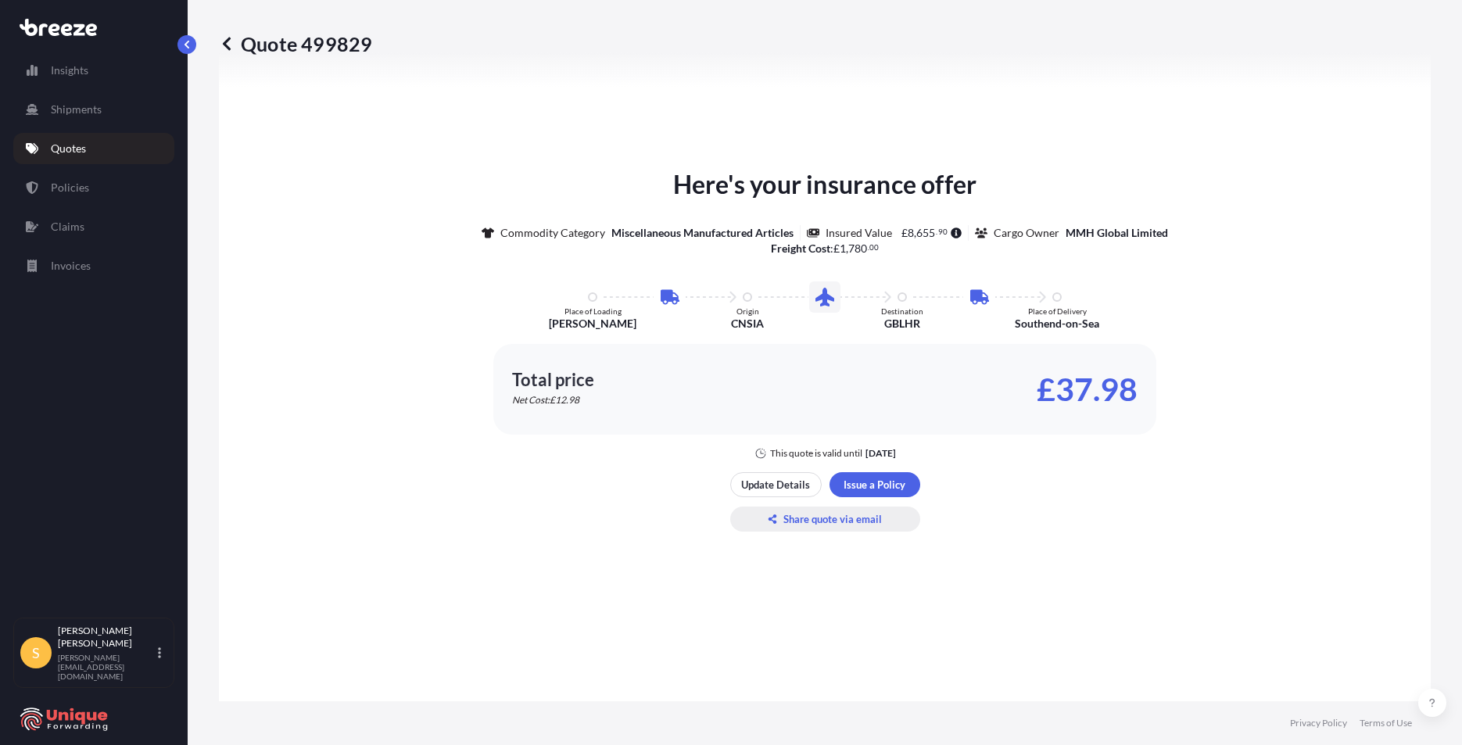
click at [840, 525] on p "Share quote via email" at bounding box center [832, 519] width 98 height 16
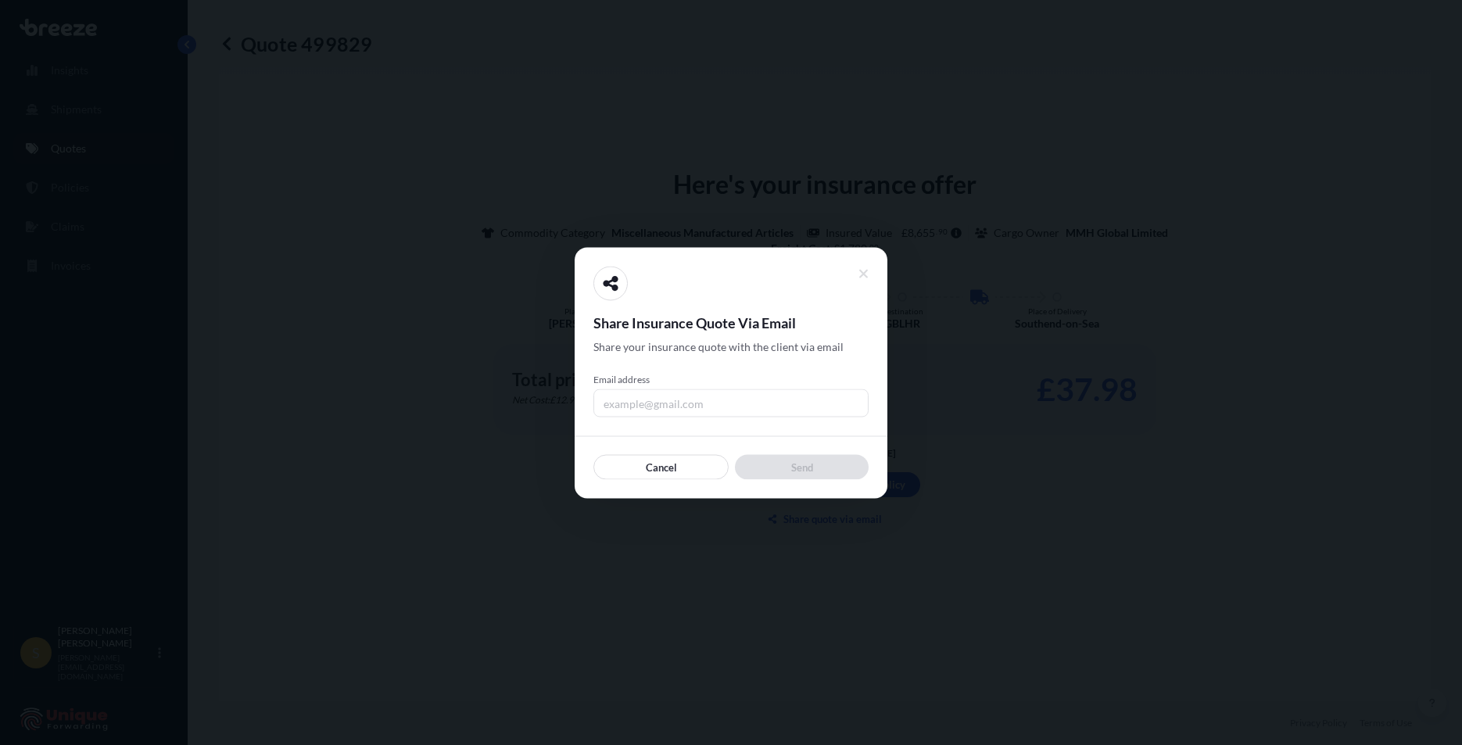
click at [642, 383] on span "Email address" at bounding box center [730, 379] width 275 height 13
click at [642, 389] on input "Email address" at bounding box center [730, 403] width 275 height 28
click at [640, 399] on input "Email address" at bounding box center [730, 403] width 275 height 28
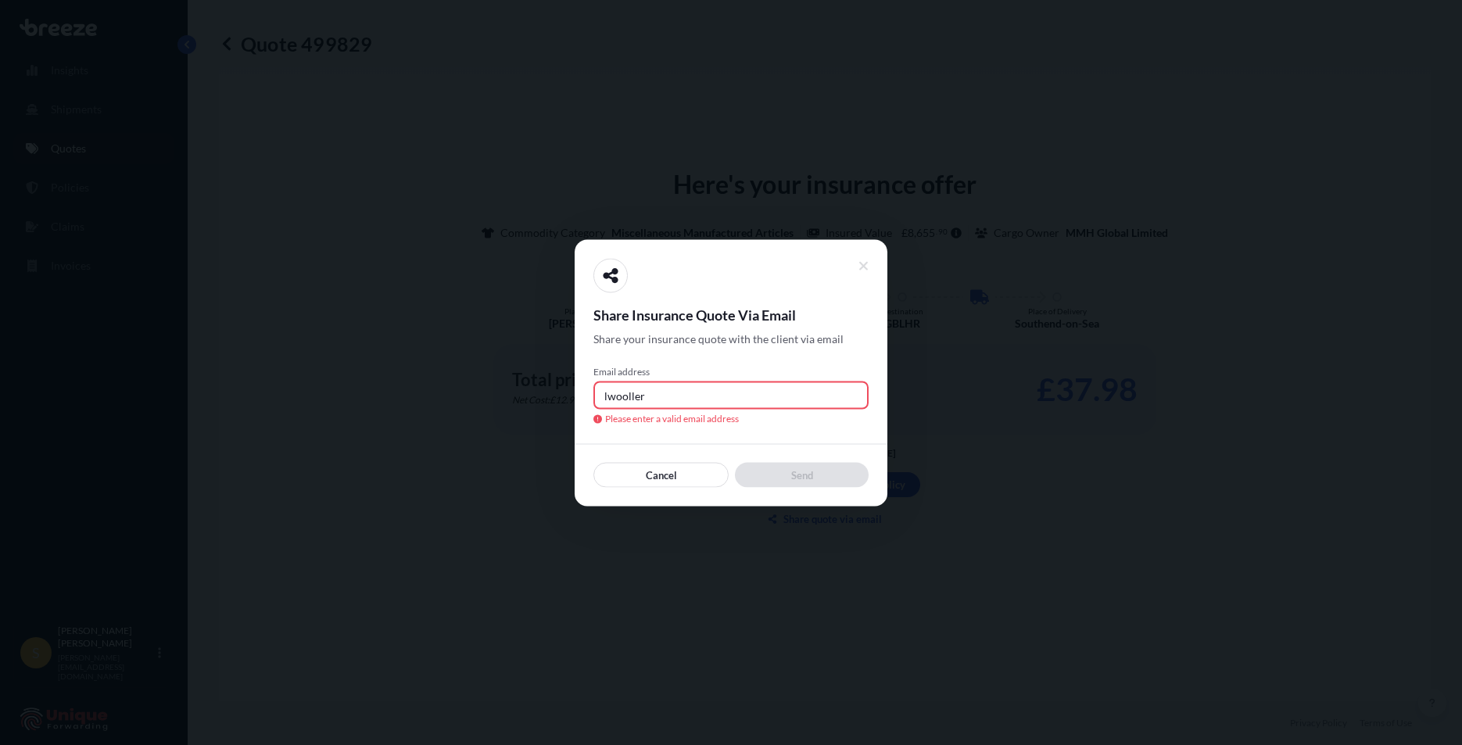
paste input "@[DOMAIN_NAME]>"
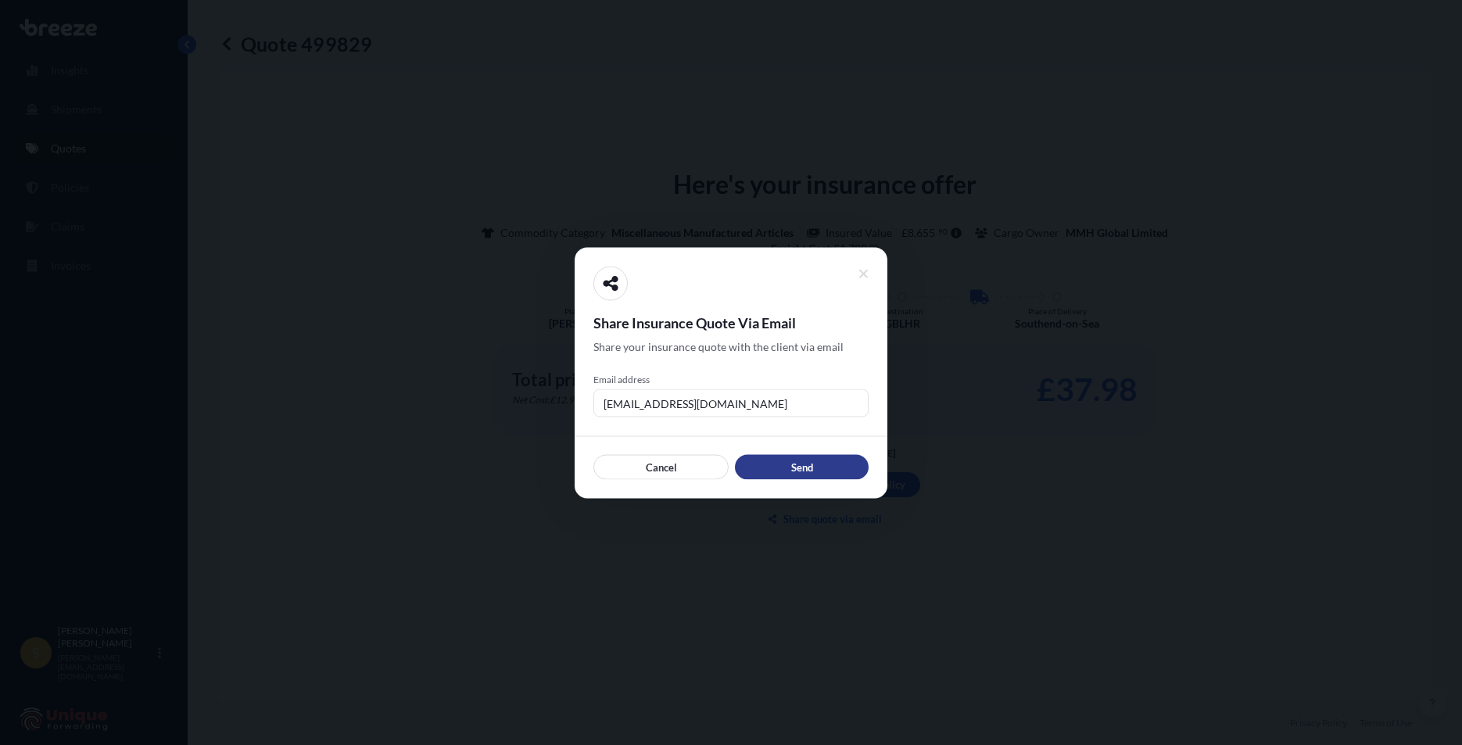
type input "[EMAIL_ADDRESS][DOMAIN_NAME]"
